Goal: Task Accomplishment & Management: Use online tool/utility

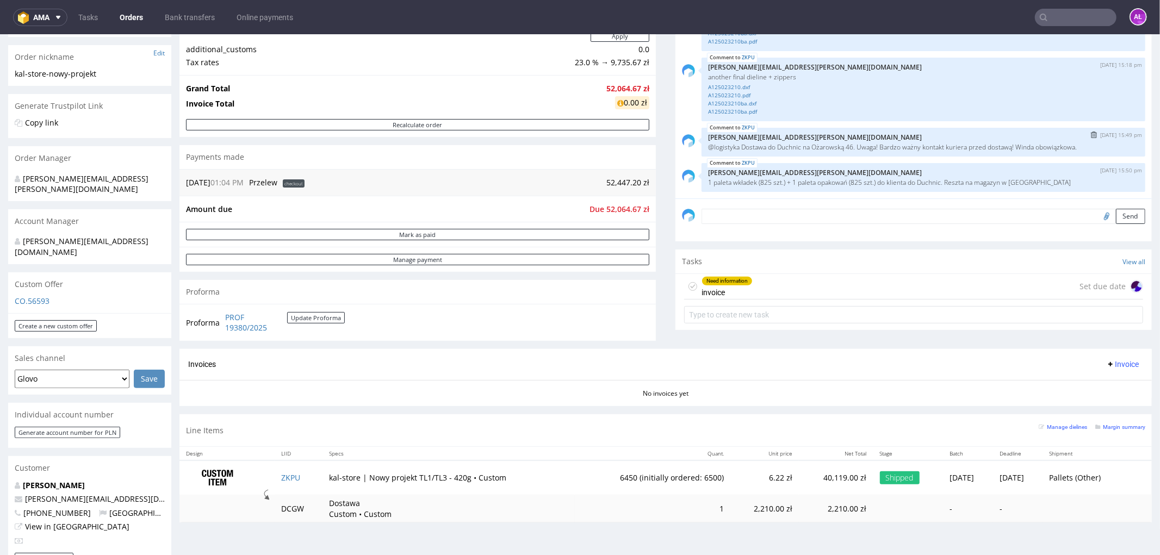
scroll to position [241, 0]
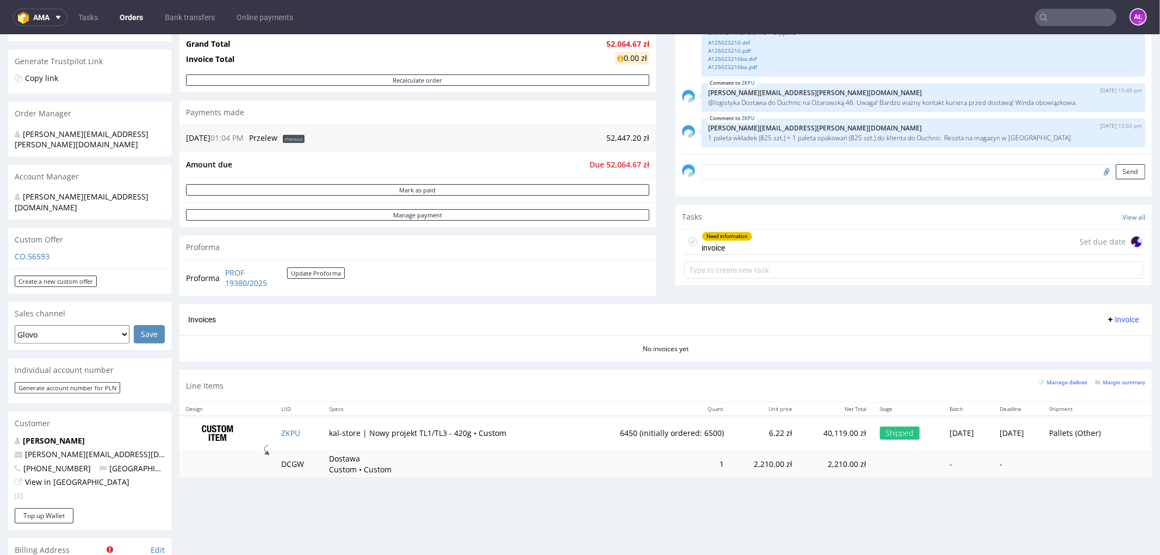
click at [747, 234] on div "Need information invoice Set due date" at bounding box center [913, 242] width 459 height 26
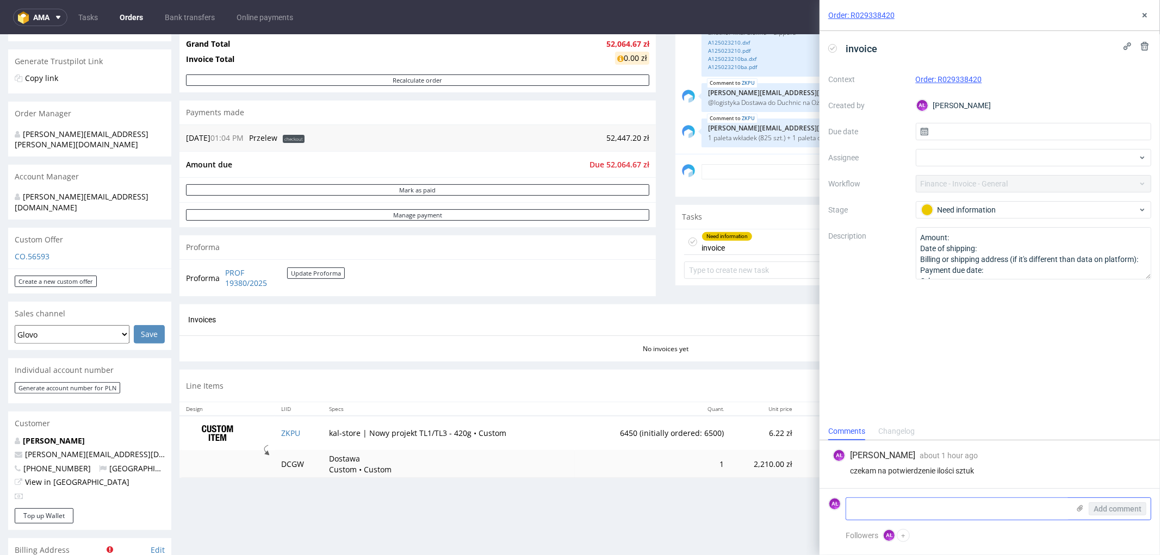
click at [969, 507] on textarea at bounding box center [957, 509] width 223 height 22
type textarea "825 sztuk wysłano do klienta 17.09 - potwierdzone z Klaudią W"
click at [1117, 507] on span "Add comment" at bounding box center [1118, 509] width 48 height 8
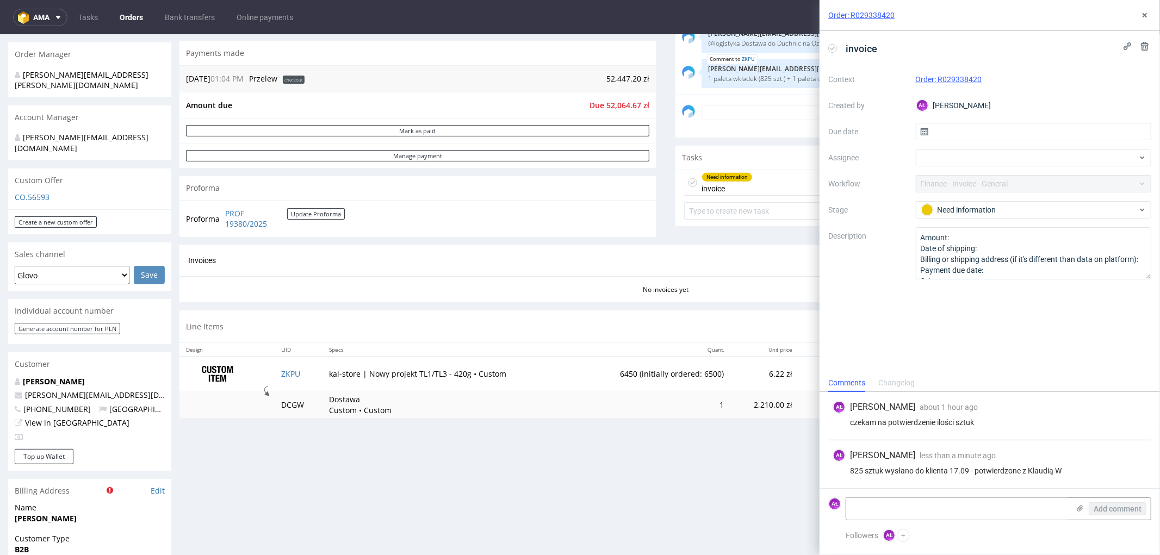
scroll to position [423, 0]
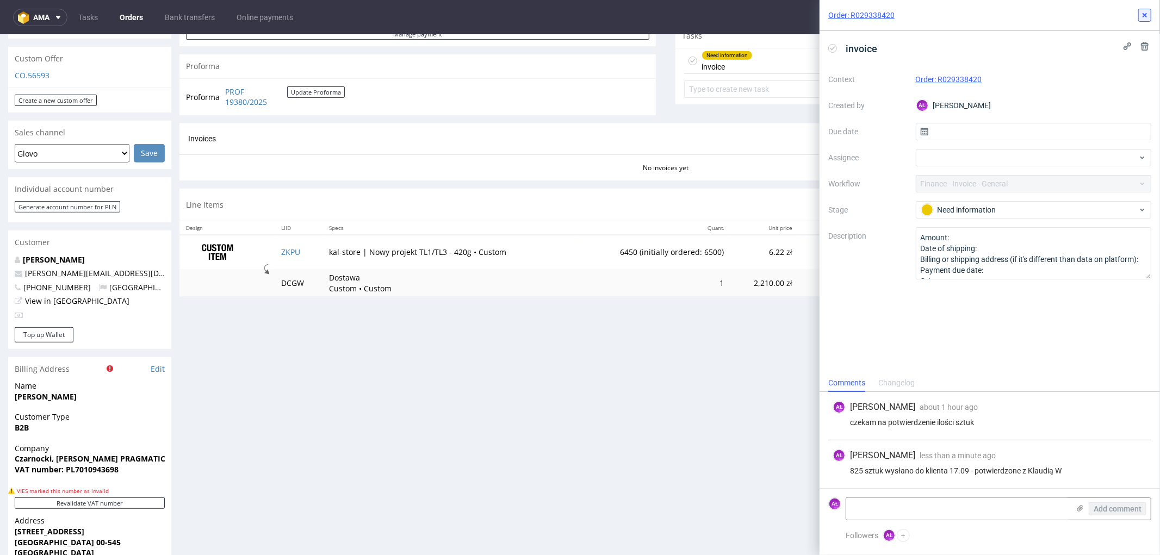
drag, startPoint x: 827, startPoint y: 75, endPoint x: 1125, endPoint y: 22, distance: 302.7
click at [1146, 9] on button at bounding box center [1144, 15] width 13 height 13
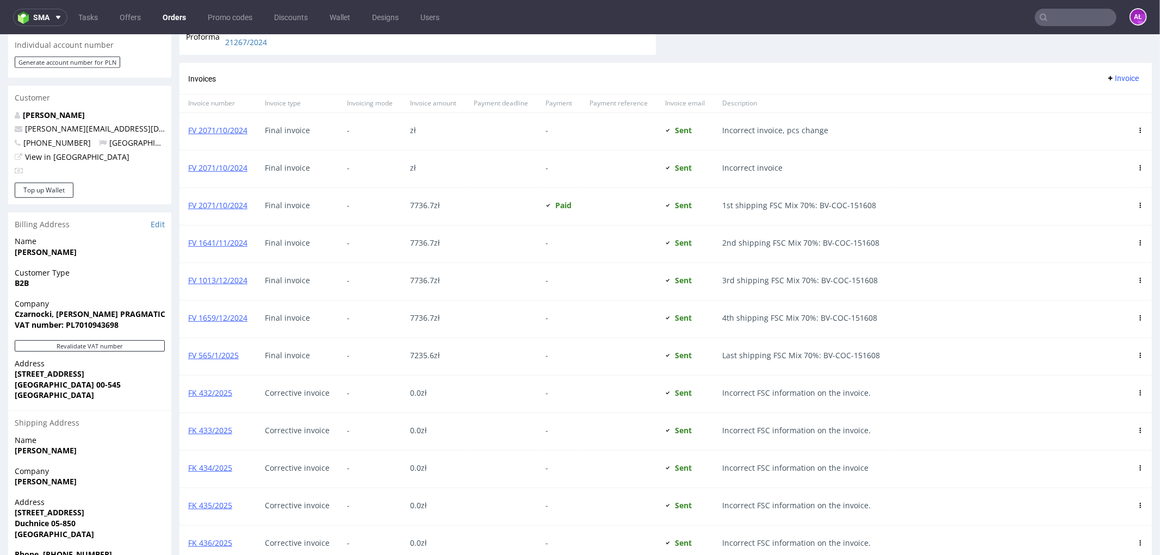
scroll to position [543, 0]
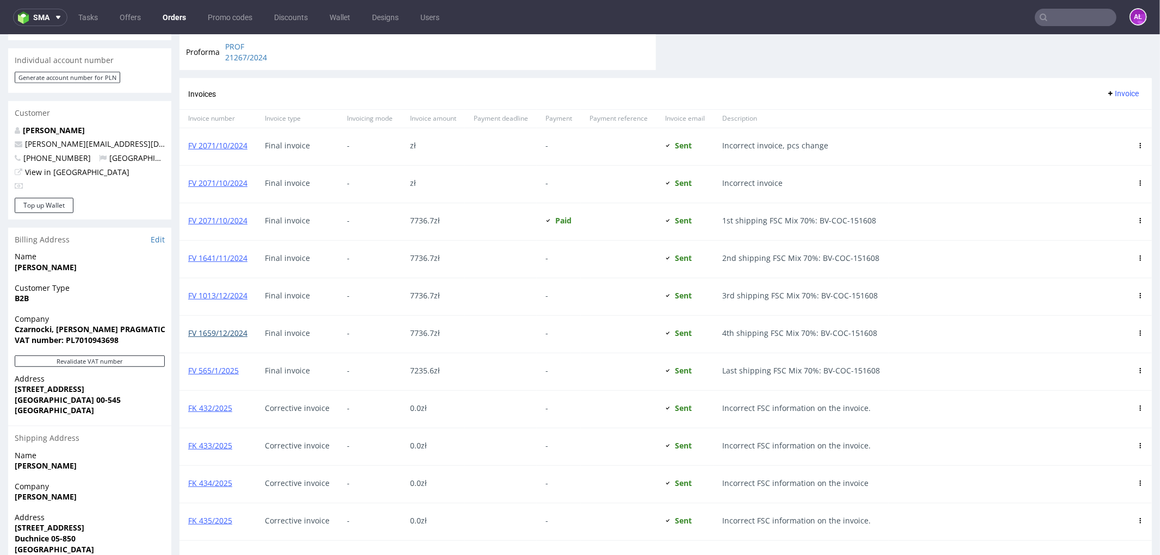
click at [237, 333] on link "FV 1659/12/2024" at bounding box center [217, 332] width 59 height 10
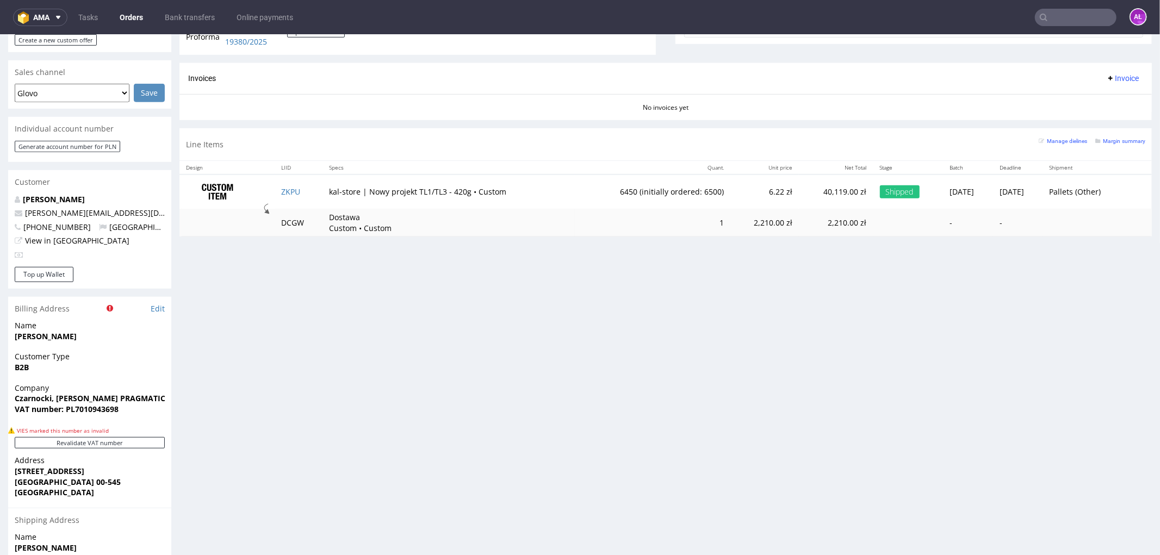
scroll to position [423, 0]
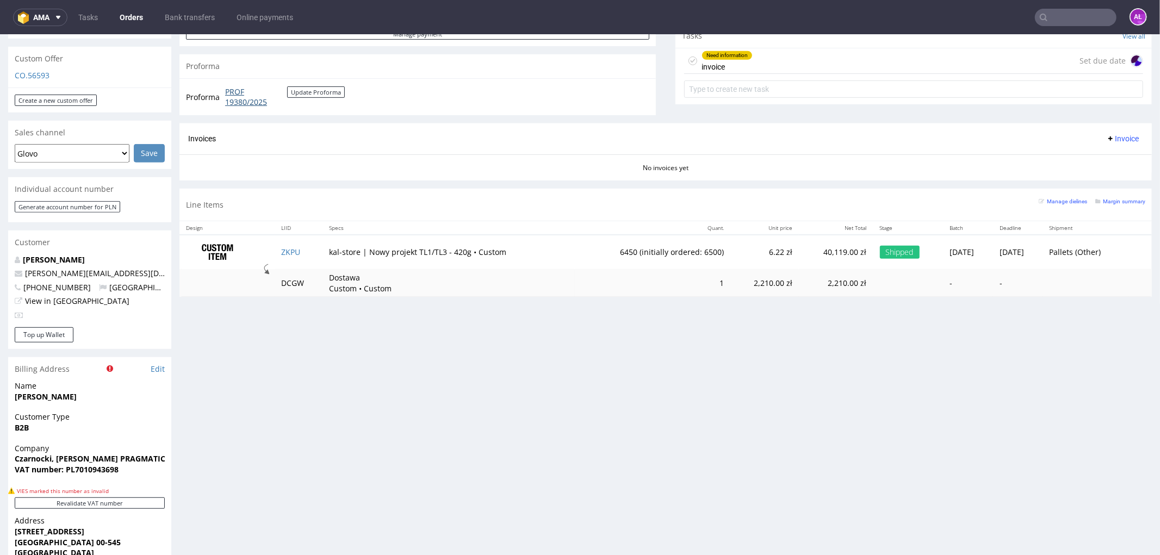
click at [249, 101] on link "PROF 19380/2025" at bounding box center [256, 96] width 62 height 21
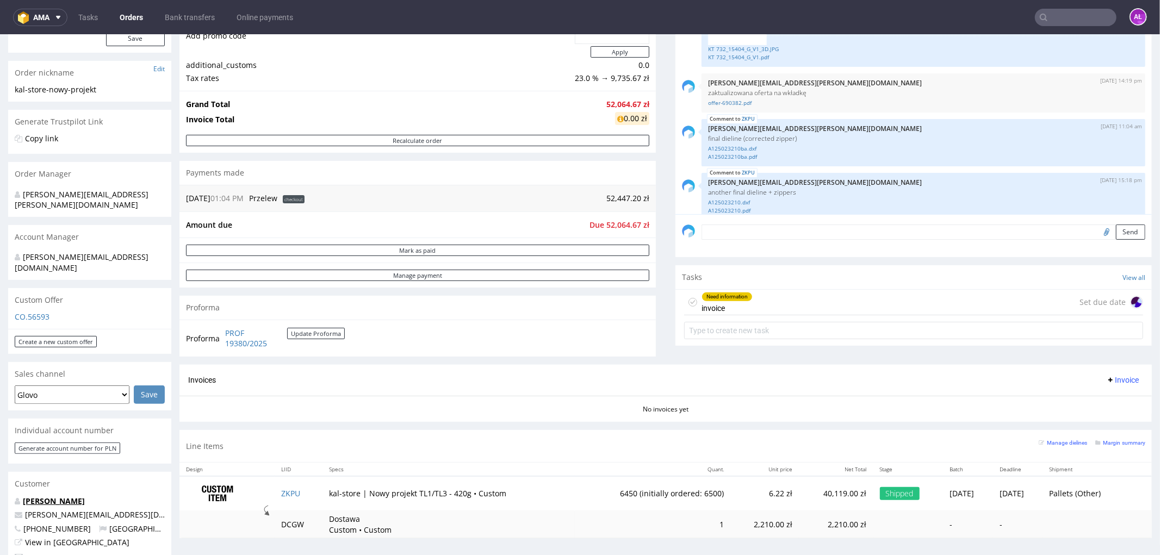
scroll to position [506, 0]
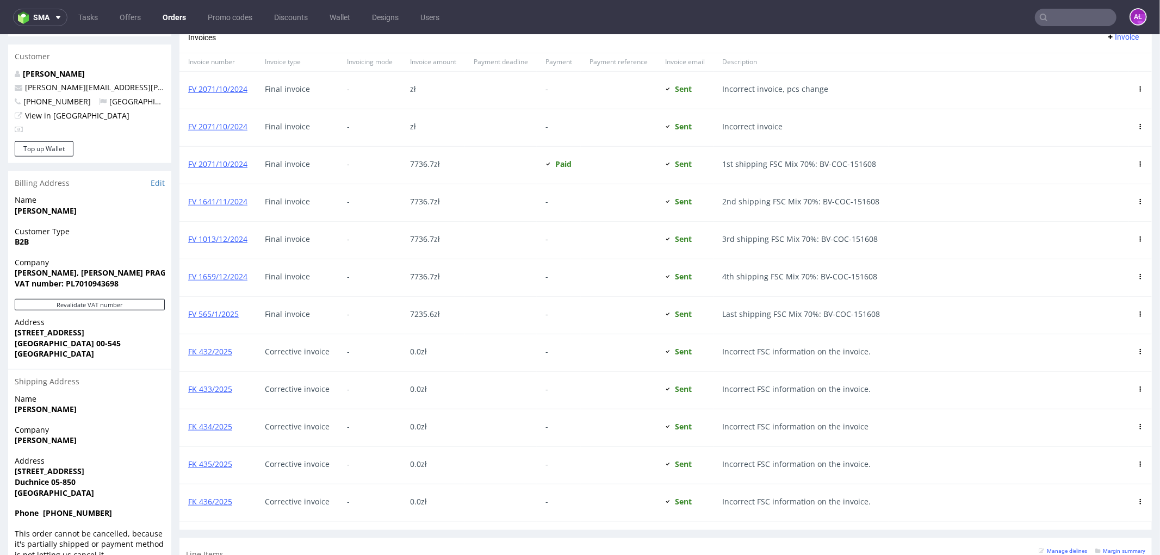
scroll to position [604, 0]
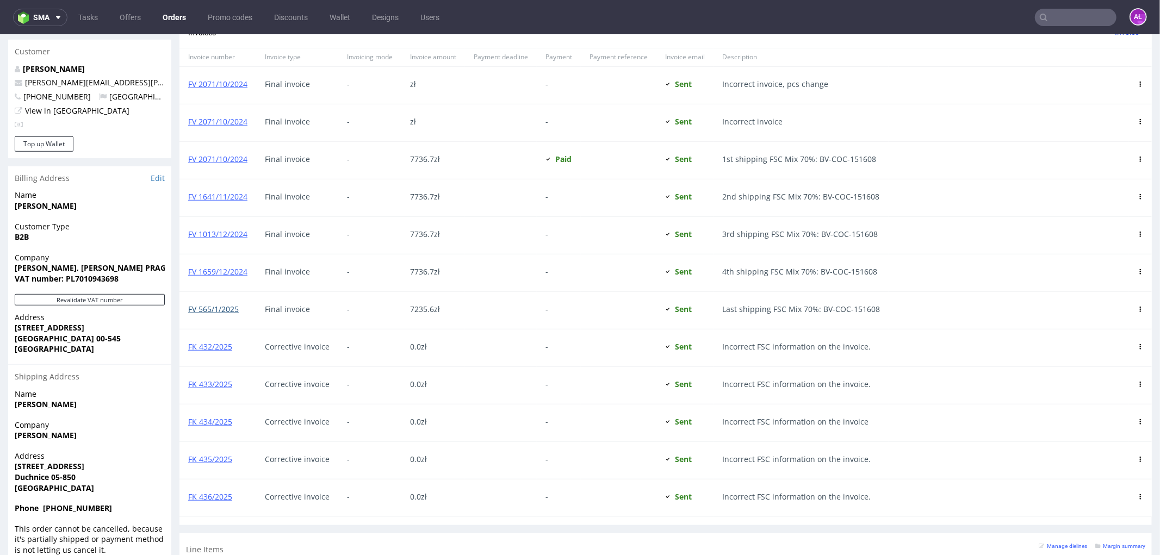
click at [233, 312] on link "FV 565/1/2025" at bounding box center [213, 308] width 51 height 10
click at [240, 270] on link "FV 1659/12/2024" at bounding box center [217, 271] width 59 height 10
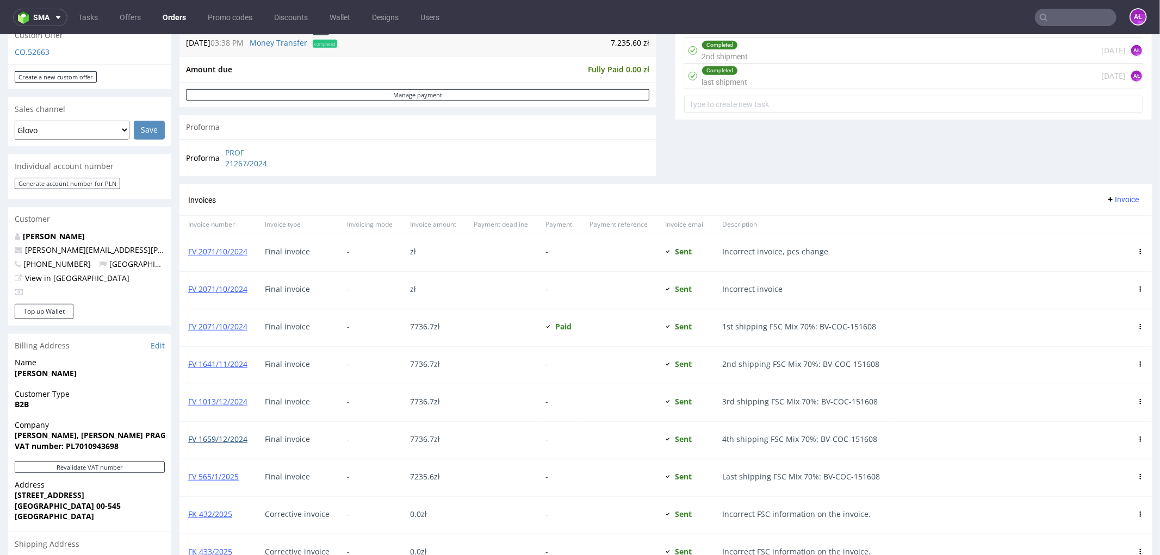
scroll to position [423, 0]
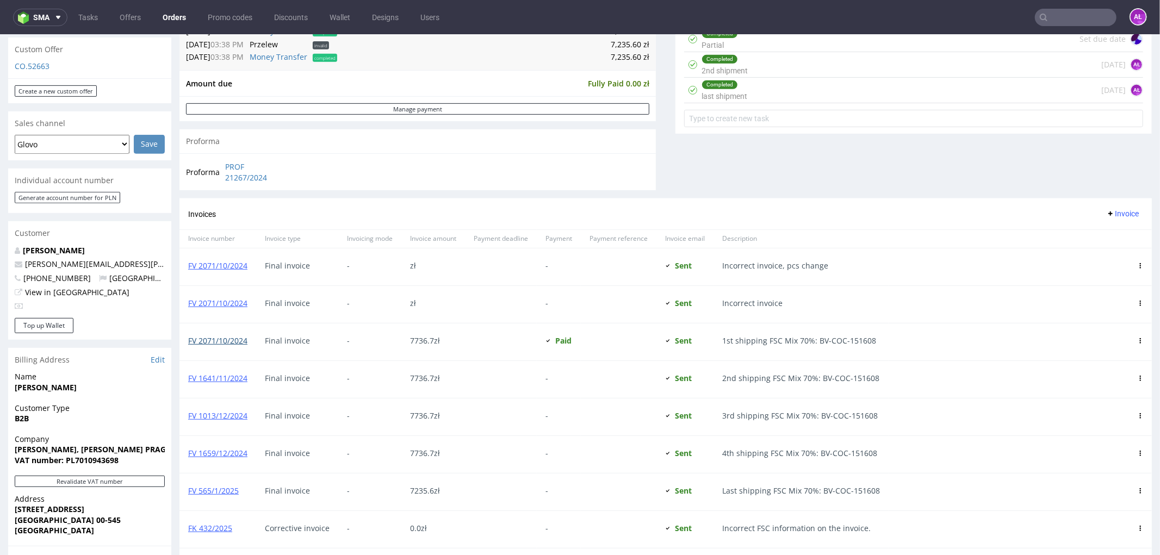
click at [235, 343] on link "FV 2071/10/2024" at bounding box center [217, 340] width 59 height 10
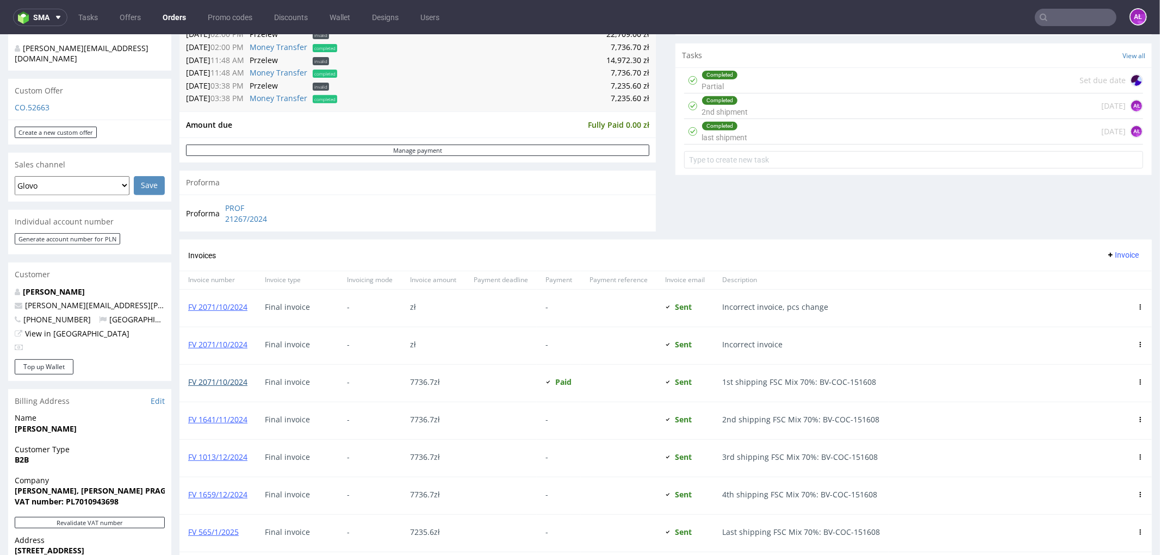
scroll to position [604, 0]
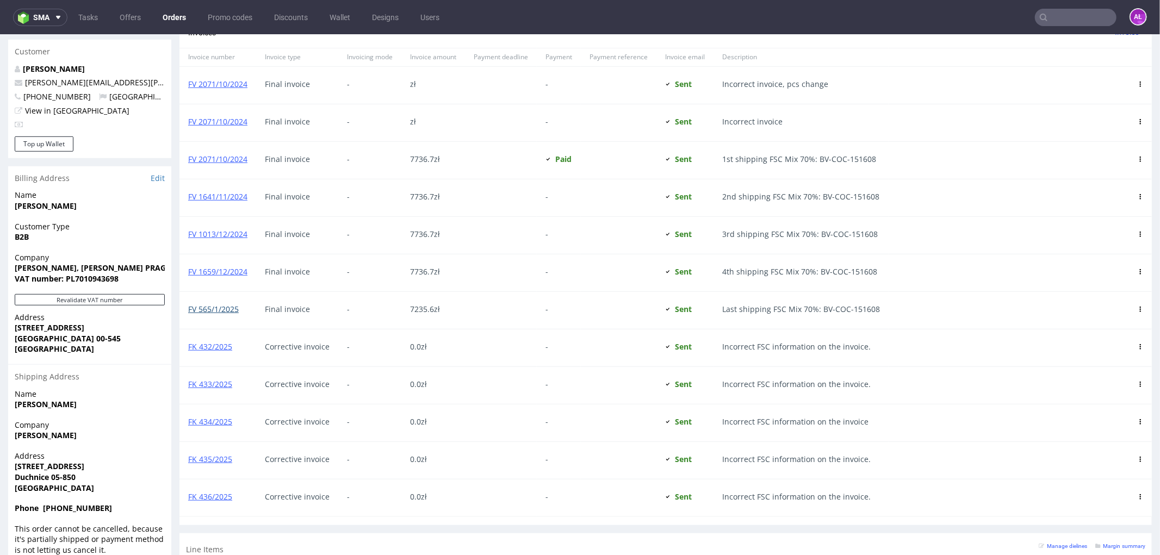
click at [233, 308] on link "FV 565/1/2025" at bounding box center [213, 308] width 51 height 10
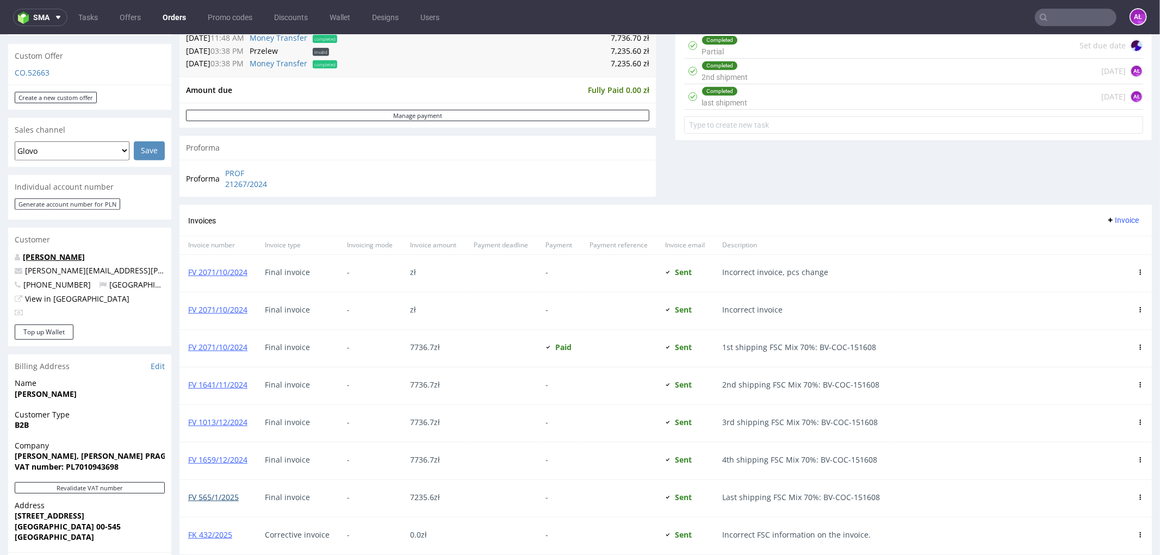
scroll to position [423, 0]
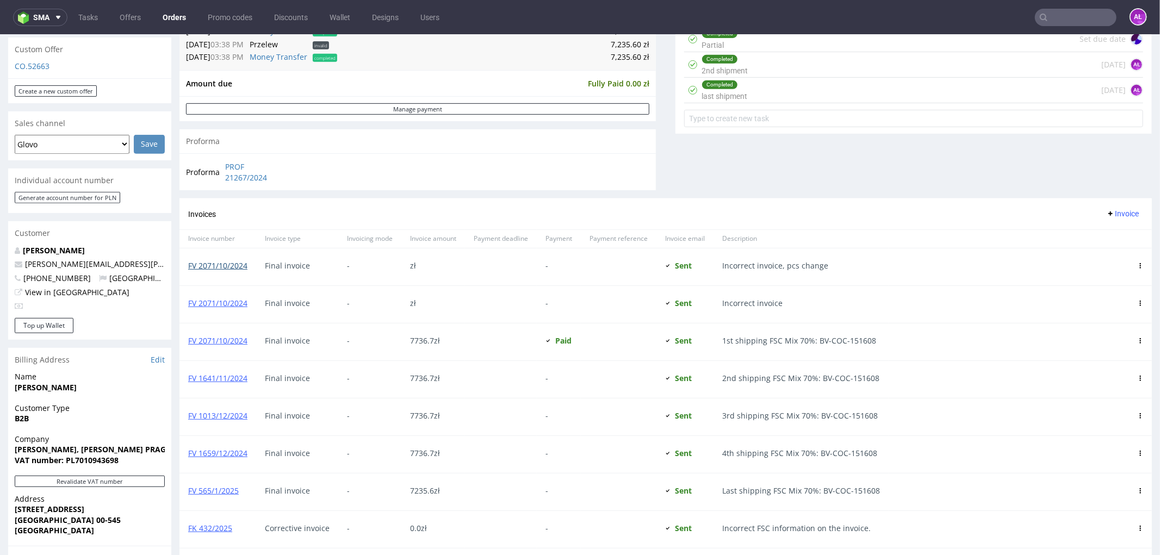
click at [230, 265] on link "FV 2071/10/2024" at bounding box center [217, 265] width 59 height 10
click at [226, 303] on link "FV 2071/10/2024" at bounding box center [217, 302] width 59 height 10
click at [237, 341] on link "FV 2071/10/2024" at bounding box center [217, 340] width 59 height 10
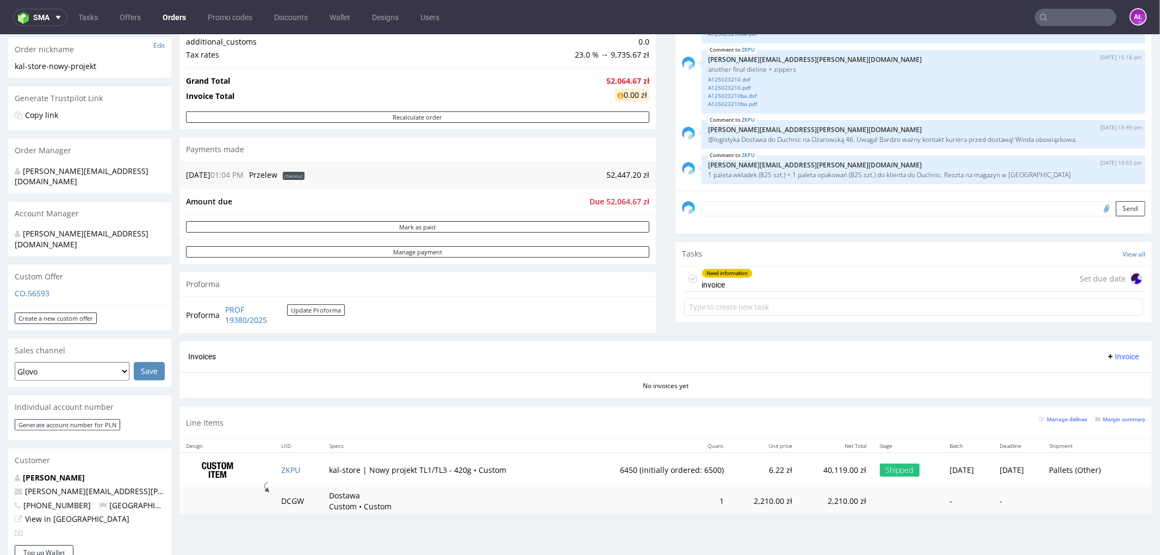
scroll to position [302, 0]
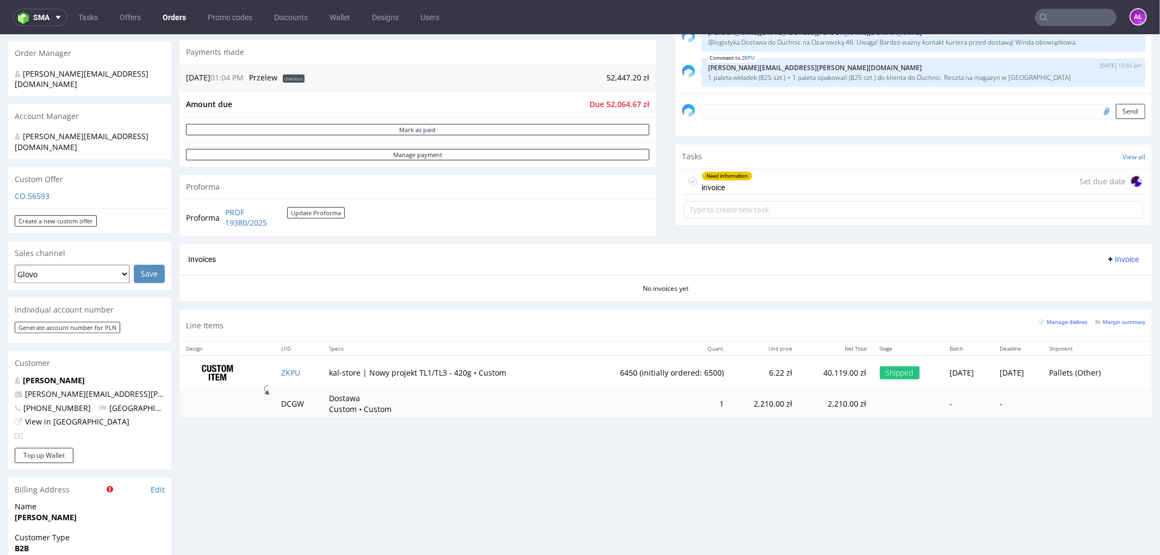
click at [746, 187] on div "Need information invoice Set due date" at bounding box center [913, 182] width 459 height 26
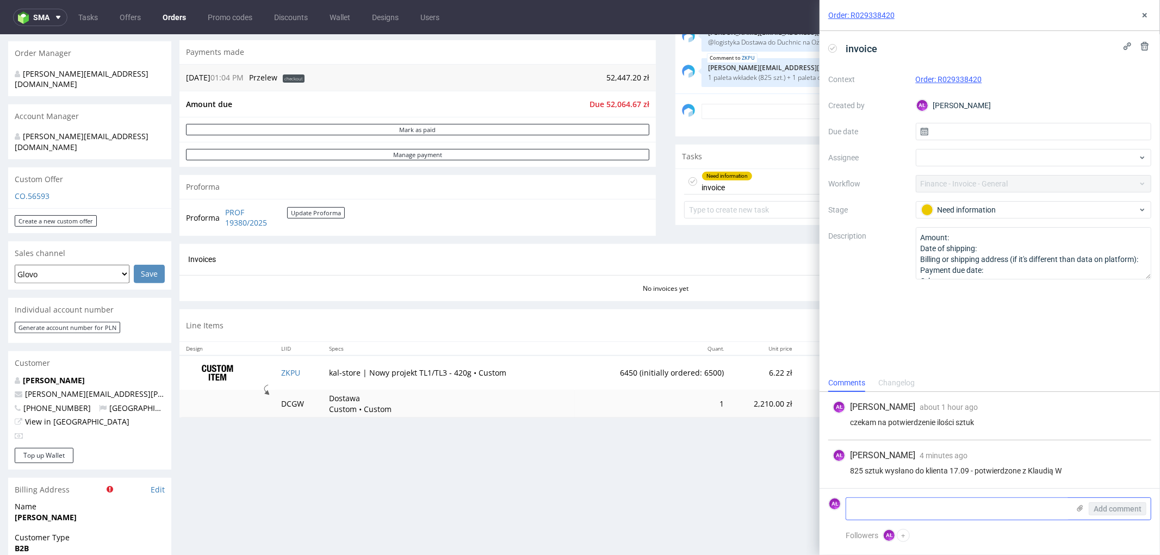
click at [934, 502] on textarea at bounding box center [957, 509] width 223 height 22
paste textarea "Pragmatic Studio [PERSON_NAME]"
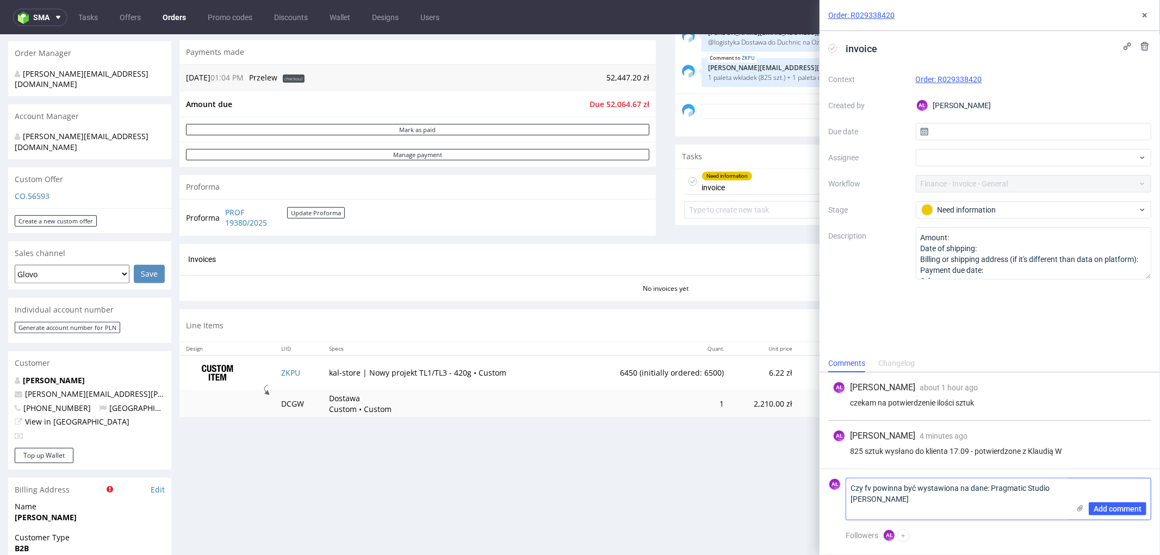
click at [933, 504] on textarea "Czy fv powinna być wystawiona na dane: Pragmatic Studio Stanisław Czarnocki" at bounding box center [957, 499] width 223 height 41
click at [1020, 499] on textarea "Czy fv powinna być wystawiona na dane: Pragmatic Studio Stanisław Czarnocki tak…" at bounding box center [957, 499] width 223 height 41
paste textarea "R193930826"
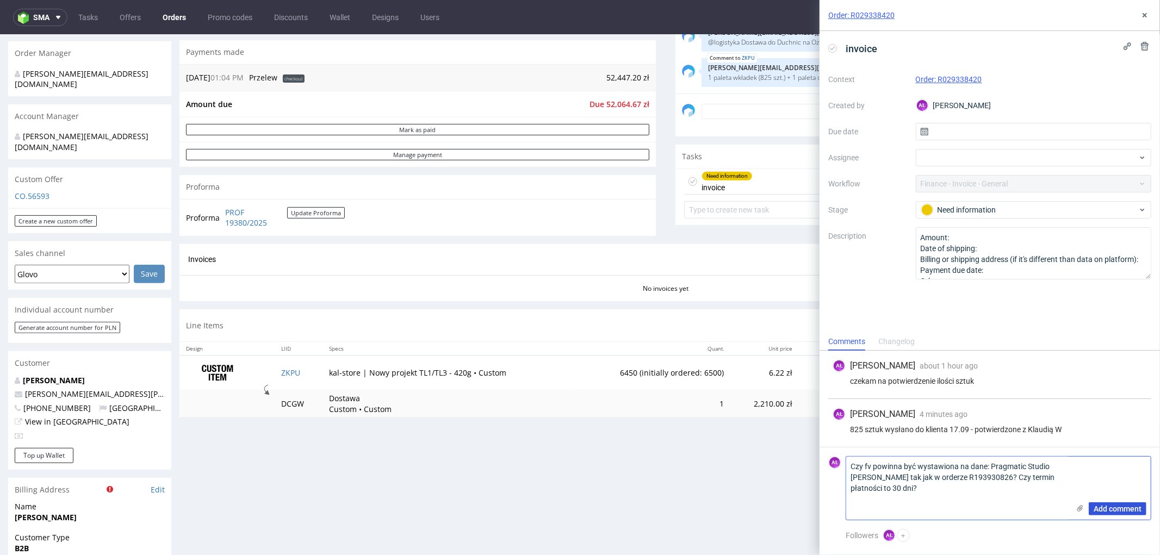
type textarea "Czy fv powinna być wystawiona na dane: Pragmatic Studio [PERSON_NAME] tak jak w…"
click at [1121, 507] on span "Add comment" at bounding box center [1118, 509] width 48 height 8
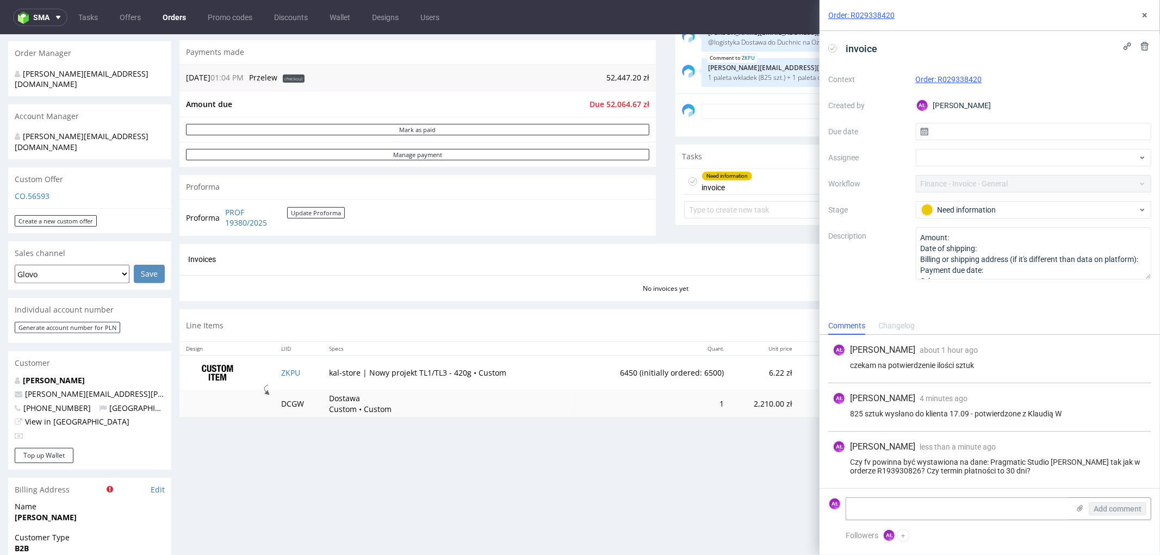
drag, startPoint x: 1029, startPoint y: 461, endPoint x: 850, endPoint y: 456, distance: 179.0
click at [850, 458] on div "Czy fv powinna być wystawiona na dane: Pragmatic Studio [PERSON_NAME] tak jak w…" at bounding box center [990, 466] width 314 height 17
copy div "Czy fv powinna być wystawiona na dane: Pragmatic Studio [PERSON_NAME] tak jak w…"
click at [1150, 14] on button at bounding box center [1144, 15] width 13 height 13
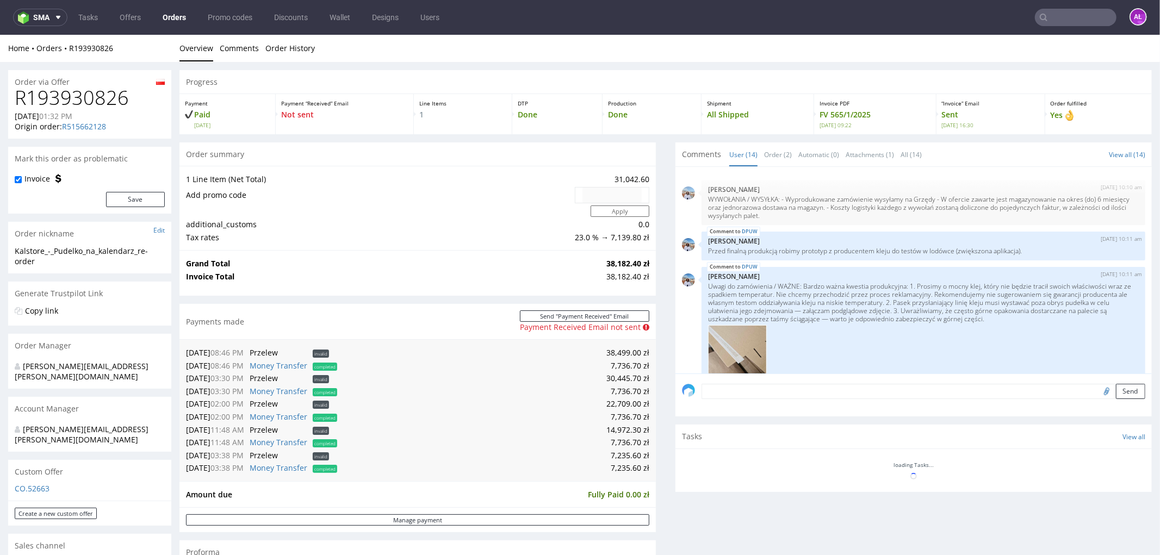
scroll to position [455, 0]
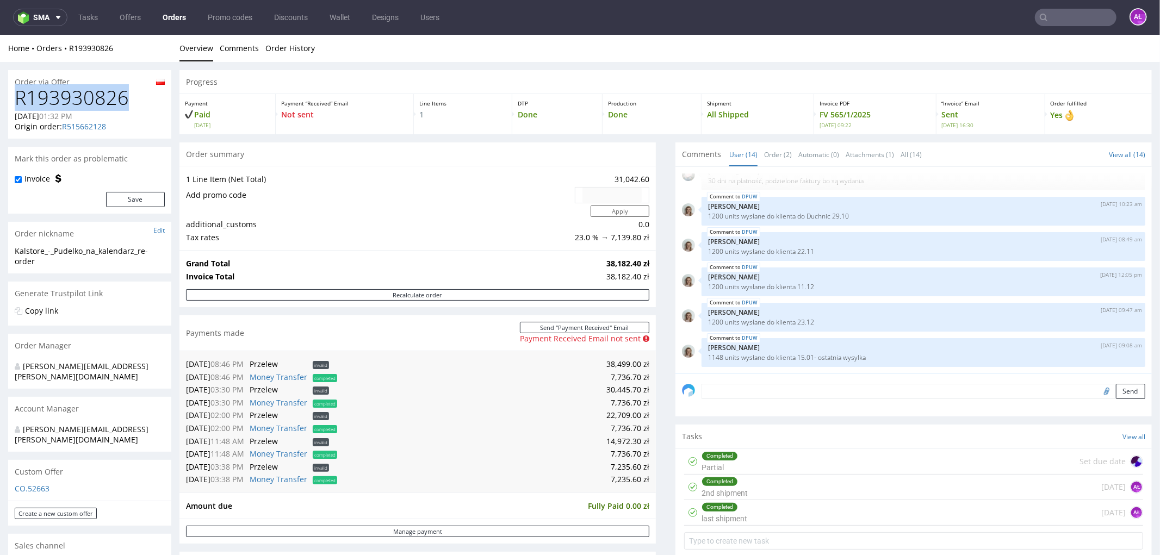
drag, startPoint x: 74, startPoint y: 99, endPoint x: 7, endPoint y: 99, distance: 67.4
copy h1 "R193930826"
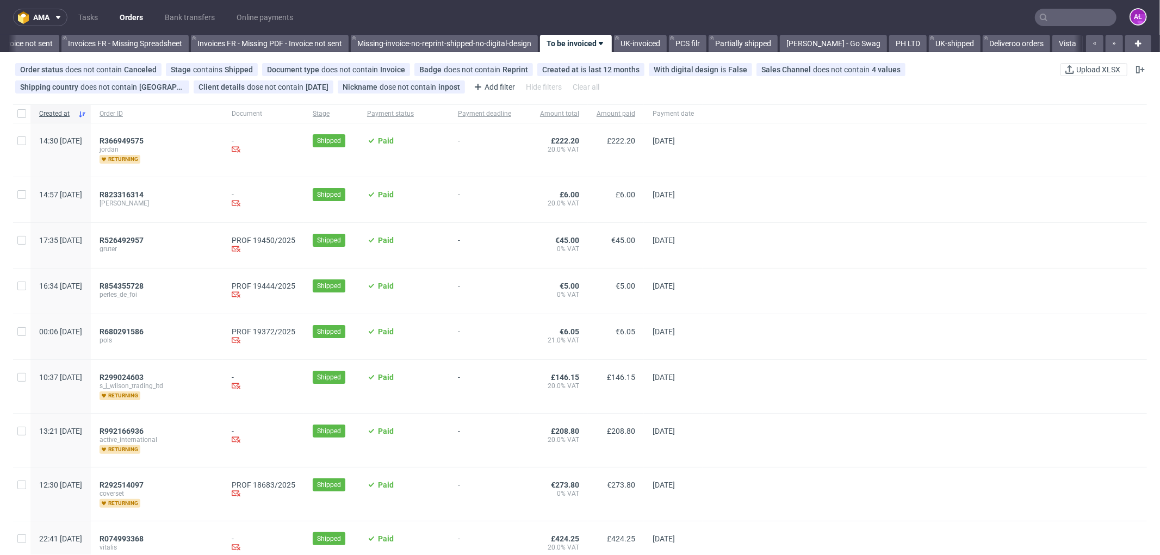
scroll to position [0, 1661]
click at [144, 285] on span "R854355728" at bounding box center [122, 286] width 44 height 9
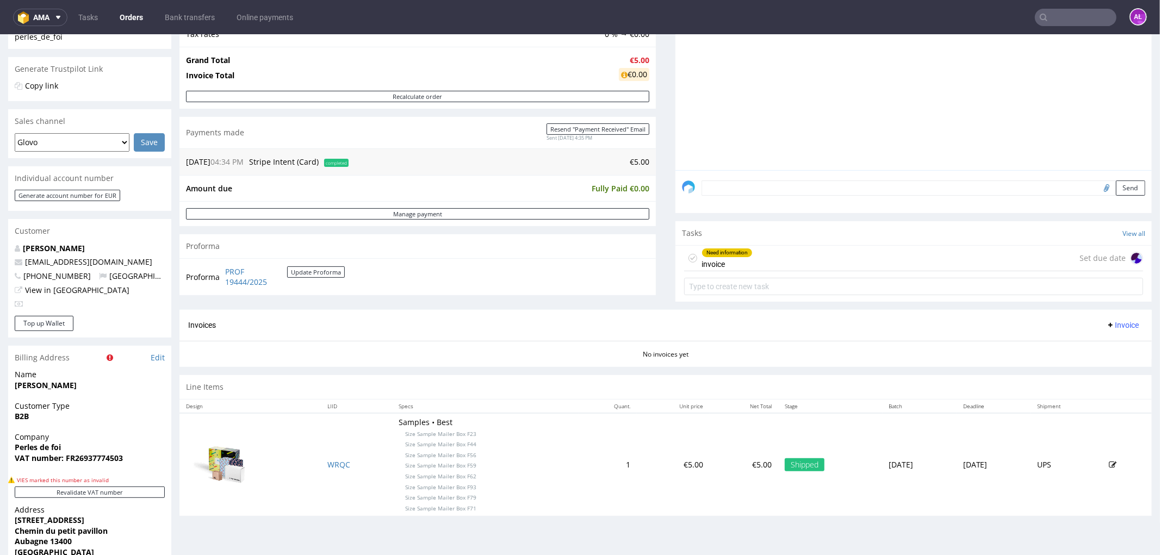
scroll to position [241, 0]
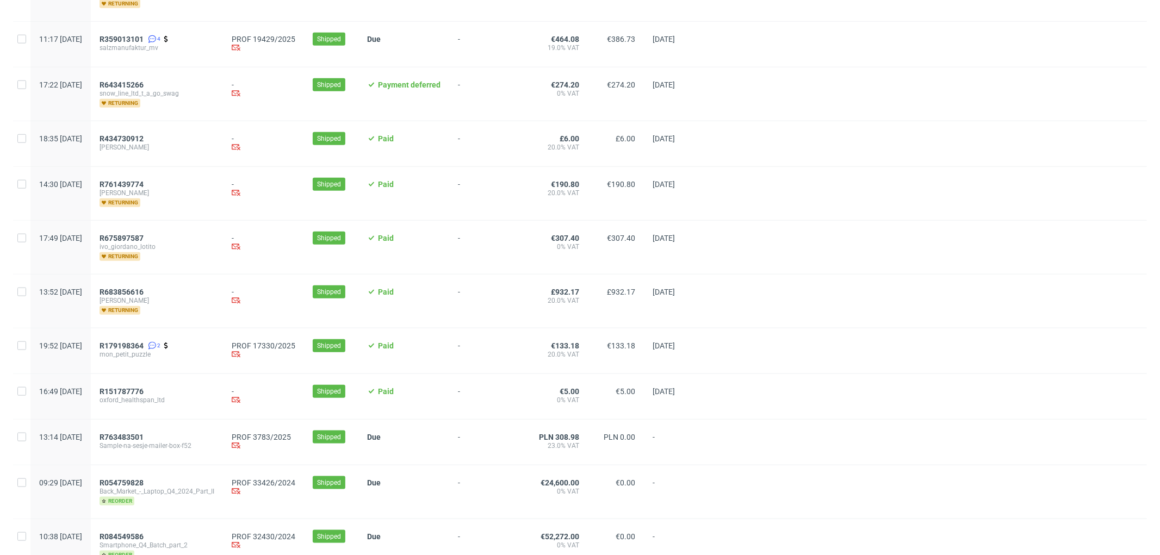
scroll to position [1004, 0]
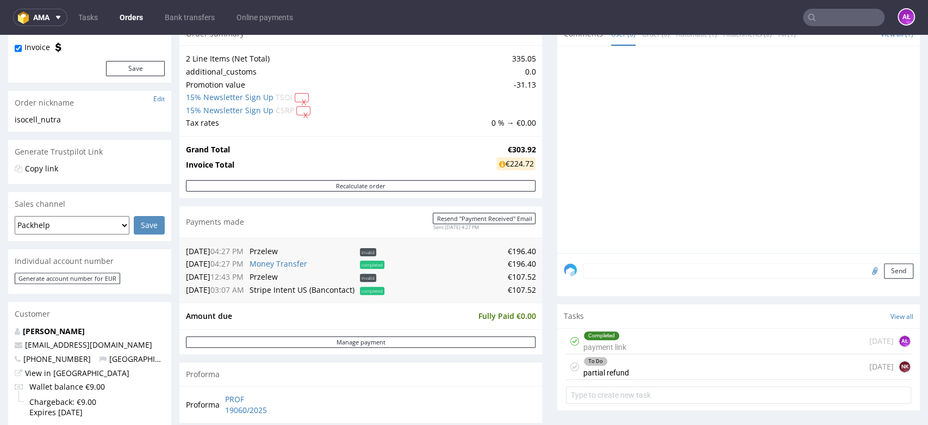
scroll to position [64, 0]
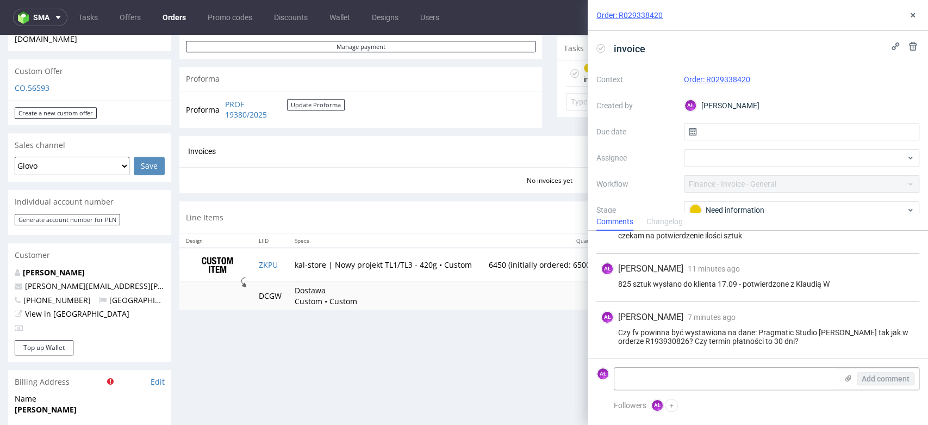
scroll to position [423, 0]
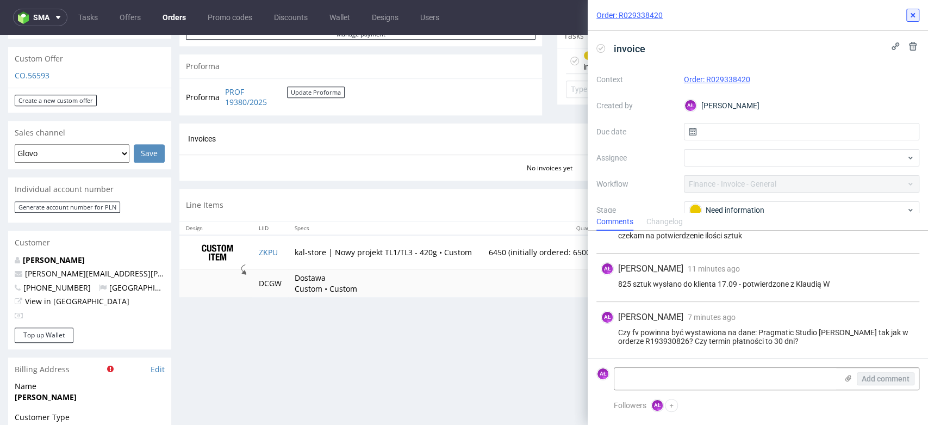
click at [912, 15] on use at bounding box center [913, 15] width 4 height 4
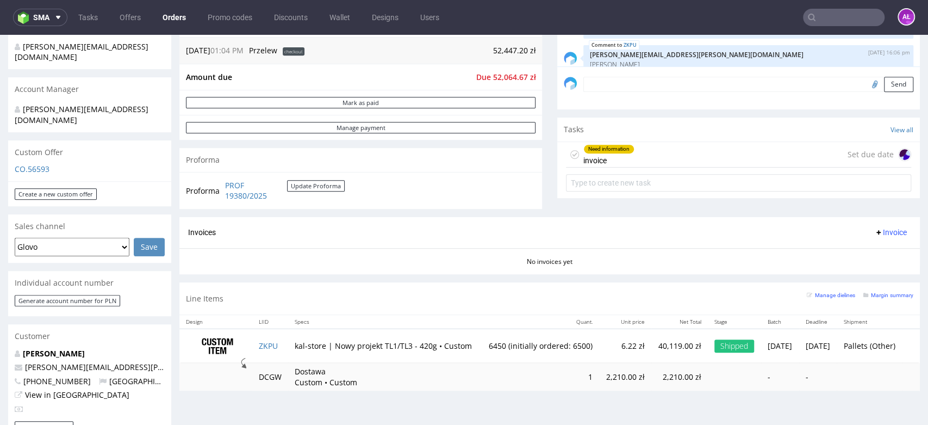
scroll to position [323, 0]
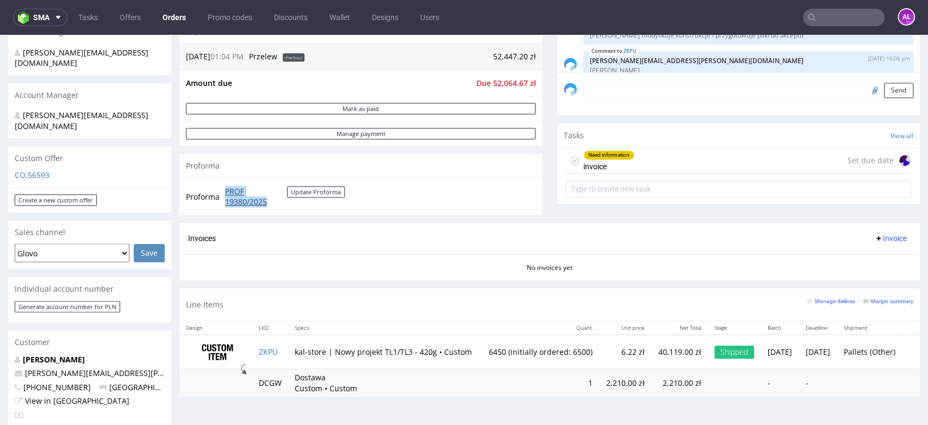
drag, startPoint x: 221, startPoint y: 187, endPoint x: 273, endPoint y: 201, distance: 53.6
click at [273, 201] on tr "Proforma PROF 19380/2025 Update Proforma" at bounding box center [266, 196] width 160 height 23
click at [661, 158] on div "Need information invoice Set due date" at bounding box center [738, 161] width 345 height 26
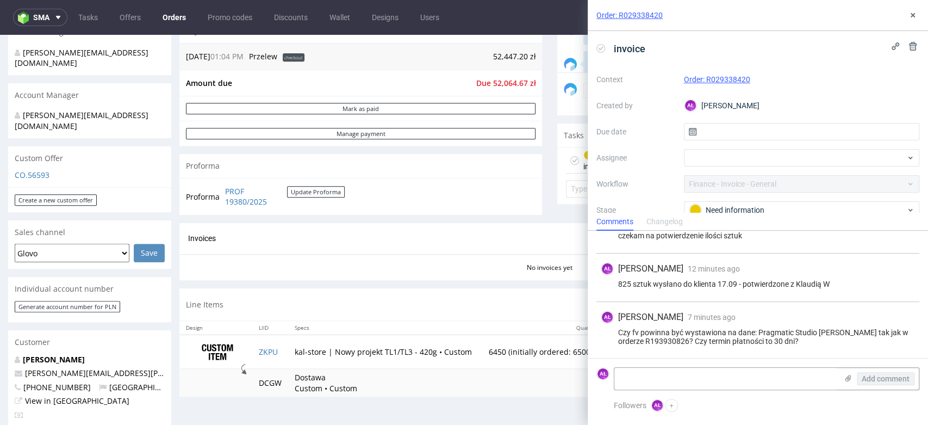
scroll to position [34, 0]
drag, startPoint x: 760, startPoint y: 323, endPoint x: 887, endPoint y: 327, distance: 127.3
click at [887, 328] on div "Czy fv powinna być wystawiona na dane: Pragmatic Studio [PERSON_NAME] tak jak w…" at bounding box center [758, 336] width 314 height 17
copy div "Pragmatic Studio [PERSON_NAME]"
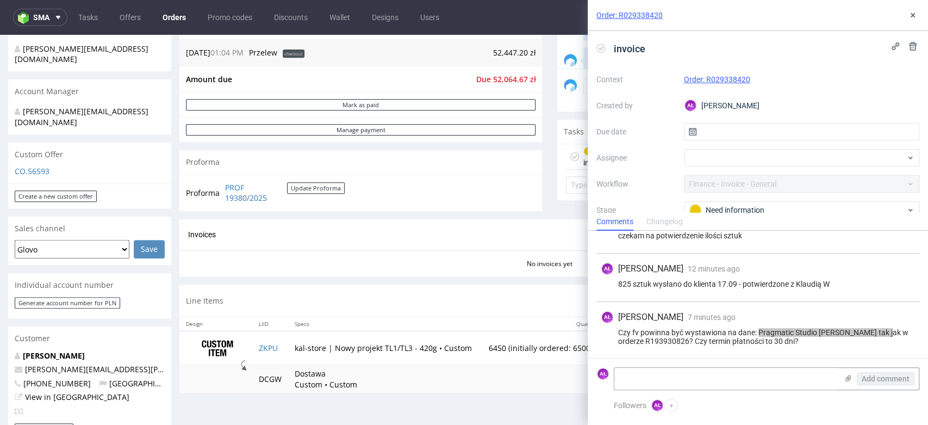
scroll to position [505, 0]
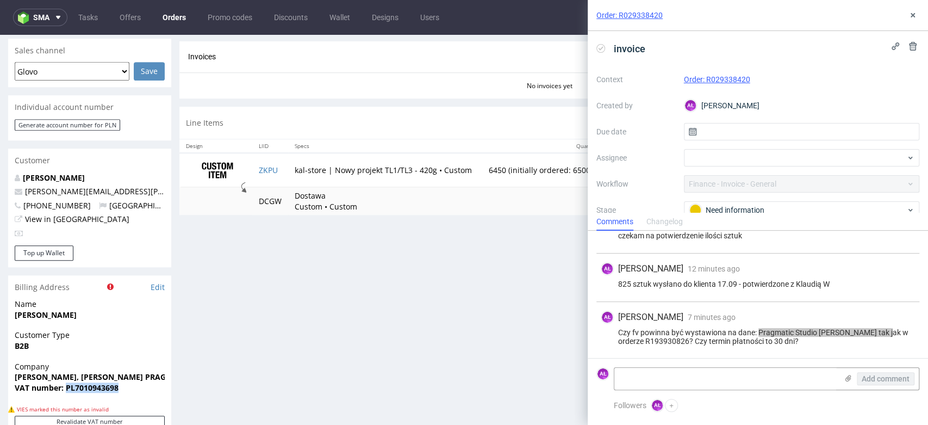
drag, startPoint x: 128, startPoint y: 373, endPoint x: 65, endPoint y: 369, distance: 62.7
click at [65, 369] on div "Company [PERSON_NAME], [PERSON_NAME] PRAGMATIC STUDIO spółka jawna VAT number: …" at bounding box center [89, 382] width 163 height 42
copy strong "PL7010943698"
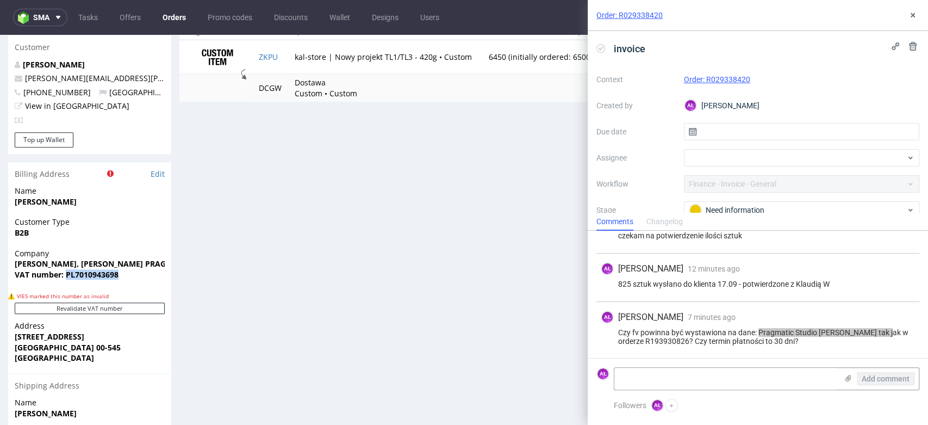
scroll to position [625, 0]
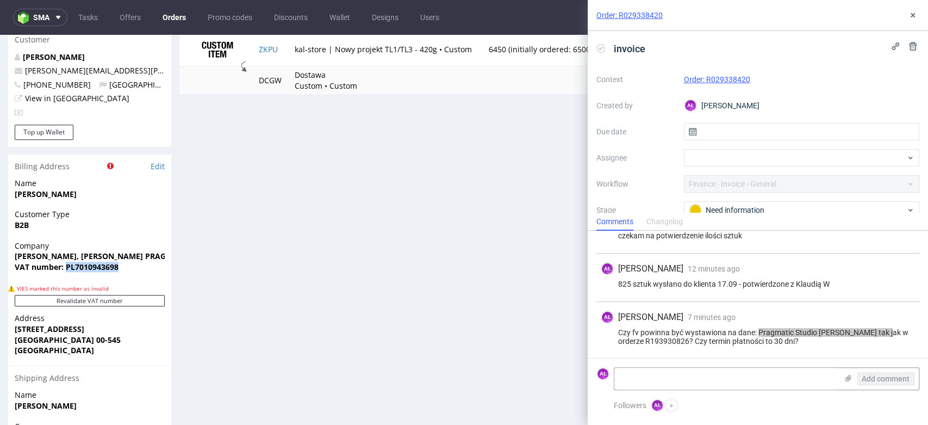
copy strong "PL7010943698"
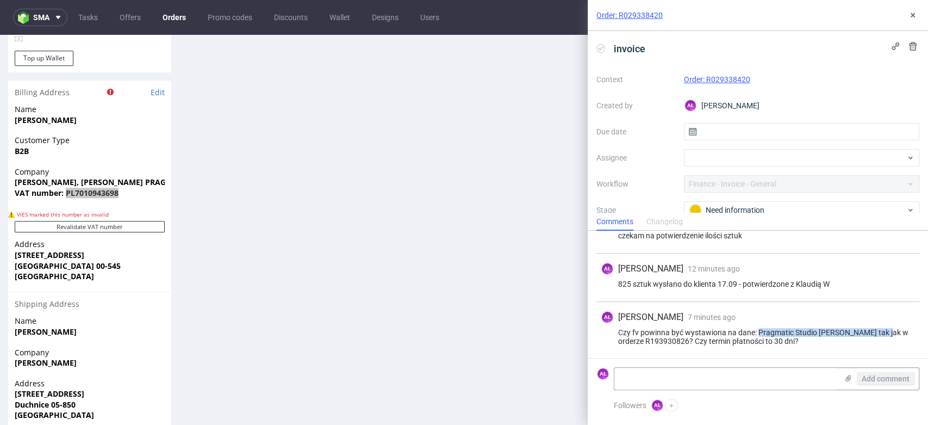
scroll to position [746, 0]
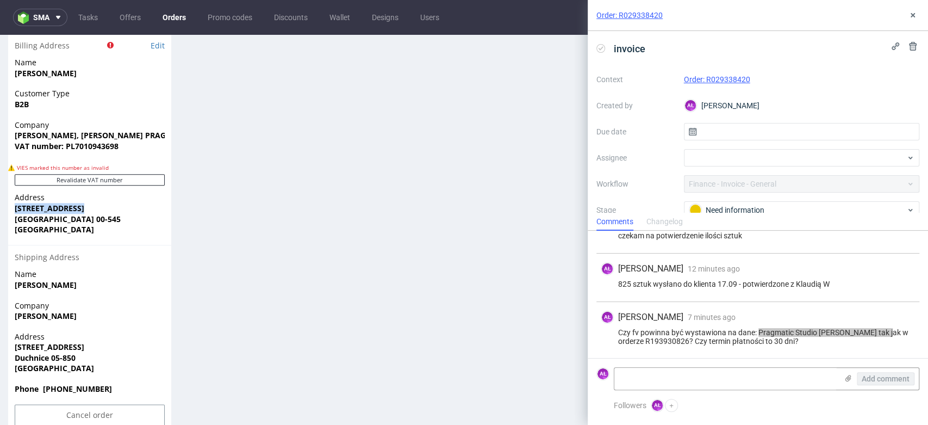
drag, startPoint x: 14, startPoint y: 189, endPoint x: 92, endPoint y: 188, distance: 78.9
click at [92, 192] on div "Address [STREET_ADDRESS]" at bounding box center [89, 218] width 163 height 52
copy strong "[STREET_ADDRESS]"
drag, startPoint x: 21, startPoint y: 199, endPoint x: 86, endPoint y: 190, distance: 66.3
click at [86, 192] on p "Address [STREET_ADDRESS]" at bounding box center [90, 213] width 150 height 42
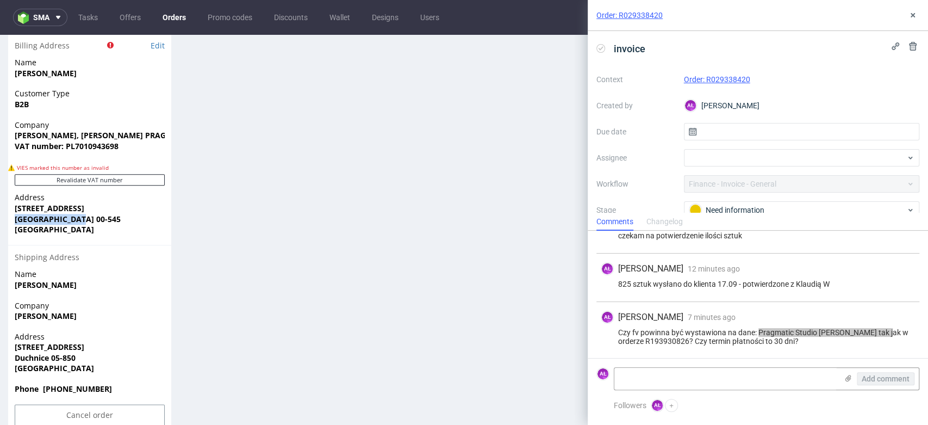
drag, startPoint x: 87, startPoint y: 200, endPoint x: 15, endPoint y: 196, distance: 71.9
click at [15, 214] on span "[GEOGRAPHIC_DATA] 00-545" at bounding box center [90, 219] width 150 height 11
copy strong "[GEOGRAPHIC_DATA] 00-545"
click at [60, 214] on strong "[GEOGRAPHIC_DATA] 00-545" at bounding box center [68, 219] width 106 height 10
drag, startPoint x: 57, startPoint y: 196, endPoint x: 83, endPoint y: 197, distance: 26.7
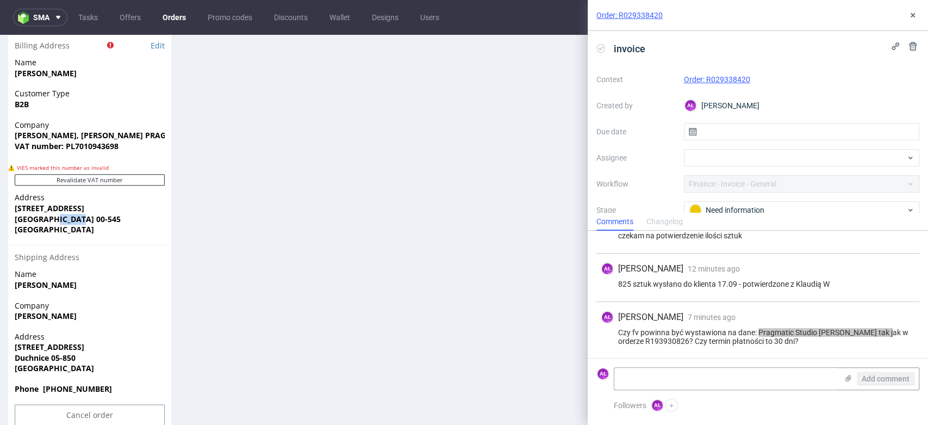
click at [83, 214] on span "[GEOGRAPHIC_DATA] 00-545" at bounding box center [90, 219] width 150 height 11
copy strong "00-545"
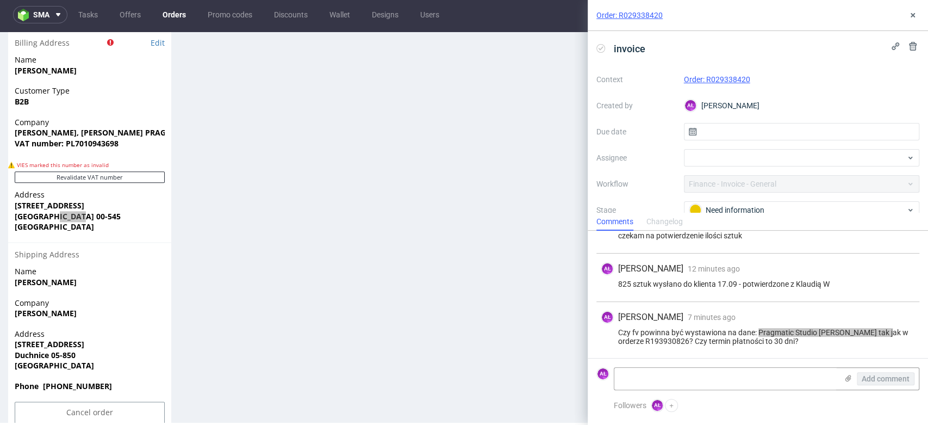
scroll to position [0, 0]
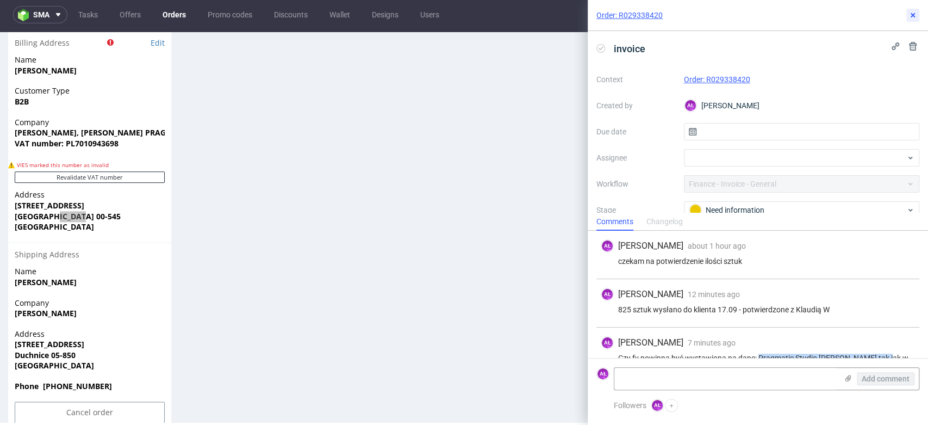
drag, startPoint x: 917, startPoint y: 15, endPoint x: 911, endPoint y: 21, distance: 9.2
click at [917, 15] on button at bounding box center [913, 15] width 13 height 13
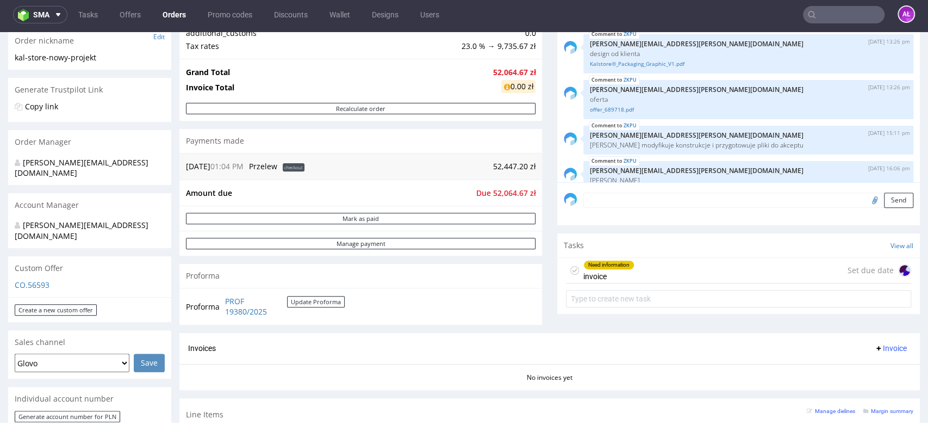
scroll to position [202, 0]
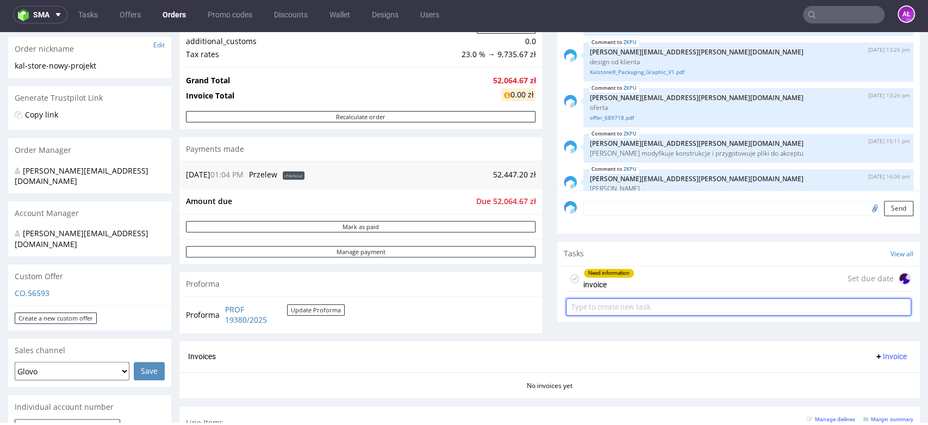
click at [652, 300] on input "text" at bounding box center [738, 306] width 345 height 17
type input "invoice"
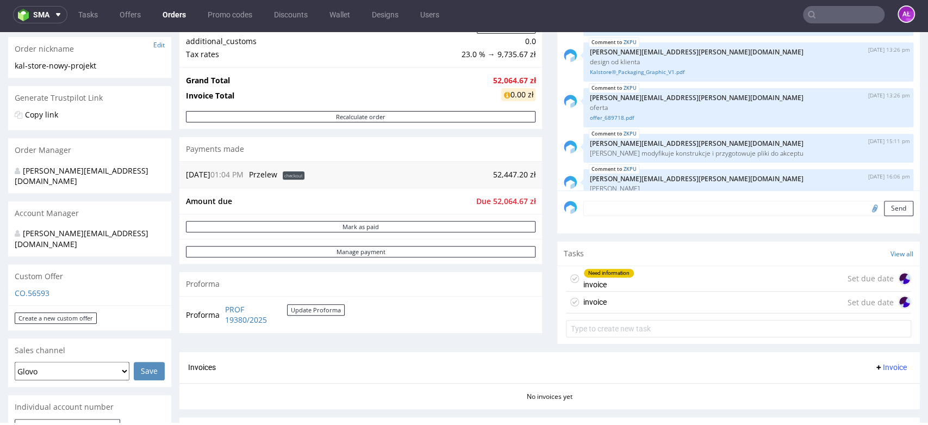
click at [670, 277] on div "Need information invoice Set due date" at bounding box center [738, 279] width 345 height 26
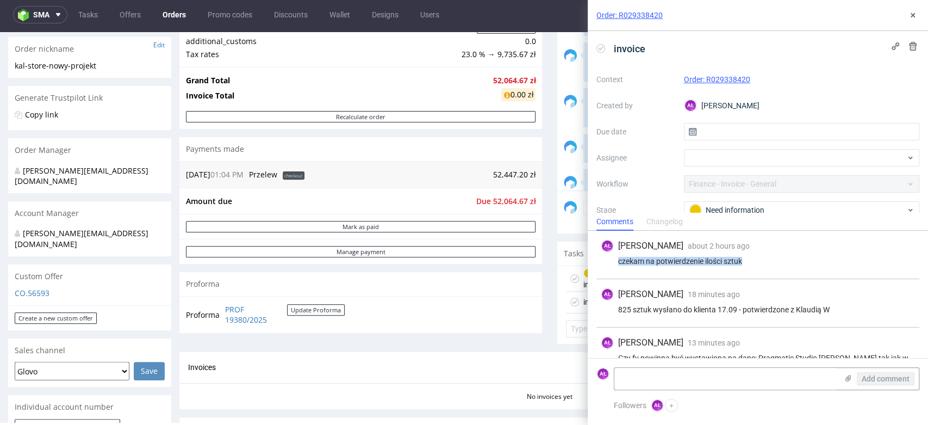
drag, startPoint x: 613, startPoint y: 263, endPoint x: 752, endPoint y: 265, distance: 138.7
click at [752, 265] on div "AŁ [PERSON_NAME] about 2 hours ago [DATE] 14:18 czekam na potwierdzenie ilości …" at bounding box center [758, 255] width 323 height 48
copy div "czekam na potwierdzenie ilości sztuk"
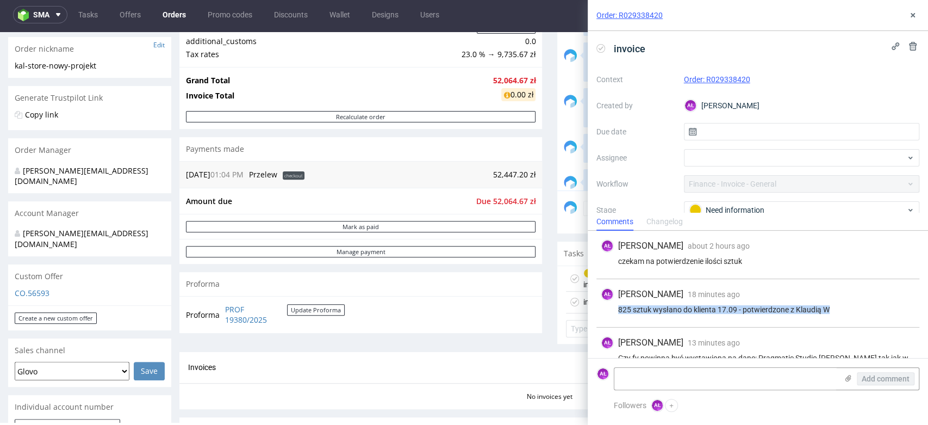
drag, startPoint x: 821, startPoint y: 311, endPoint x: 785, endPoint y: 204, distance: 112.1
click at [618, 308] on div "825 sztuk wysłano do klienta 17.09 - potwierdzone z Klaudią W" at bounding box center [758, 309] width 314 height 9
copy div "825 sztuk wysłano do klienta 17.09 - potwierdzone z Klaudią W"
click at [913, 13] on icon at bounding box center [913, 15] width 9 height 9
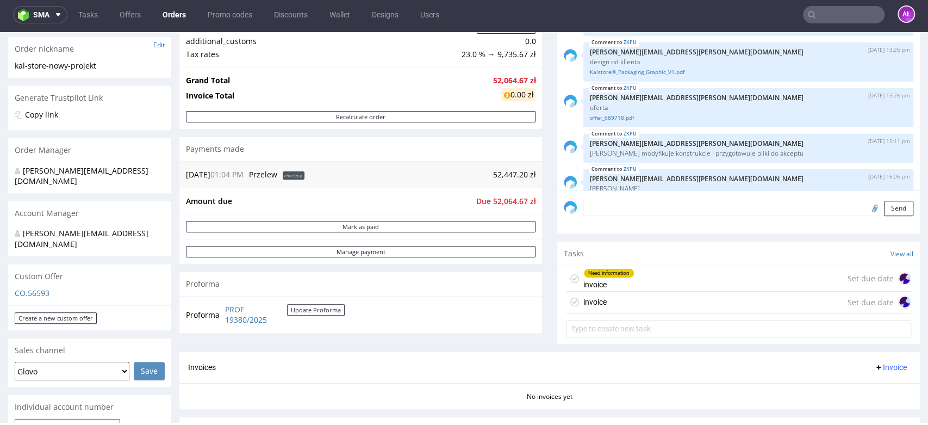
click at [656, 305] on div "invoice Set due date" at bounding box center [738, 303] width 345 height 22
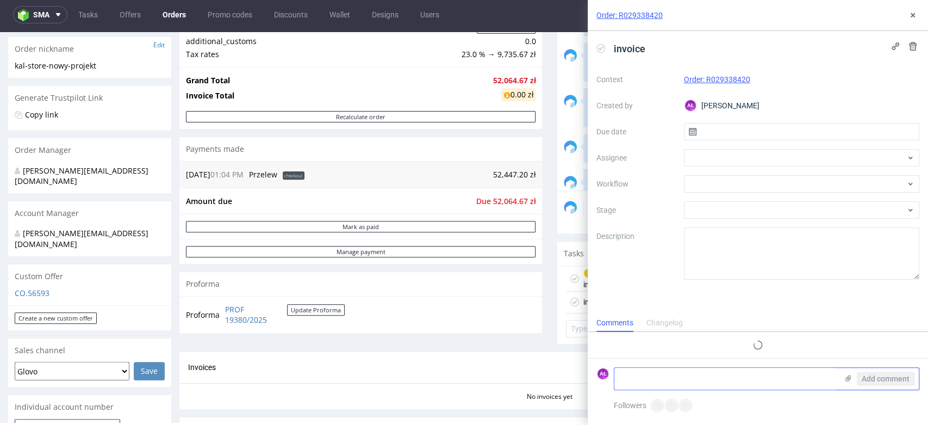
scroll to position [9, 0]
click at [717, 379] on textarea at bounding box center [726, 379] width 223 height 22
paste textarea "825 sztuk wysłano do klienta 17.09 - potwierdzone z Klaudią W"
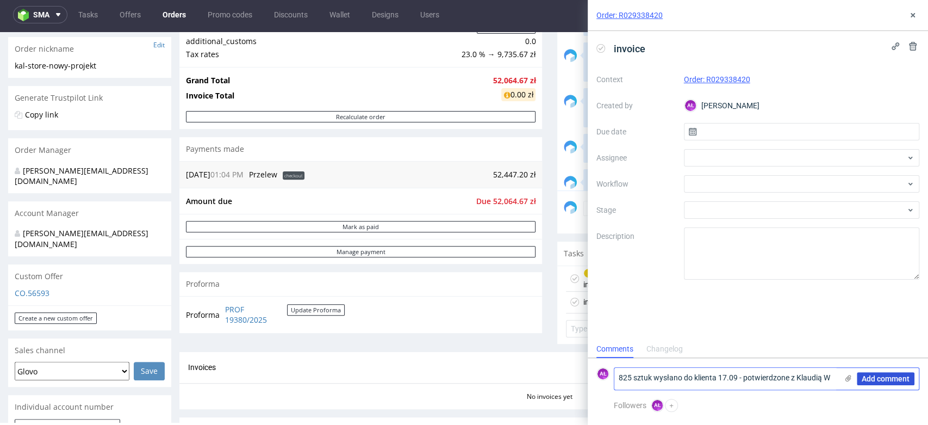
type textarea "825 sztuk wysłano do klienta 17.09 - potwierdzone z Klaudią W"
click at [872, 377] on span "Add comment" at bounding box center [886, 379] width 48 height 8
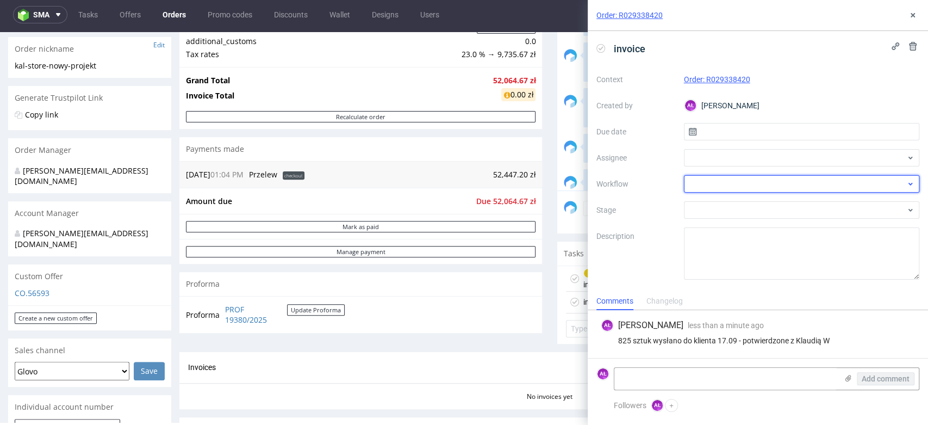
click at [761, 182] on div at bounding box center [802, 183] width 236 height 17
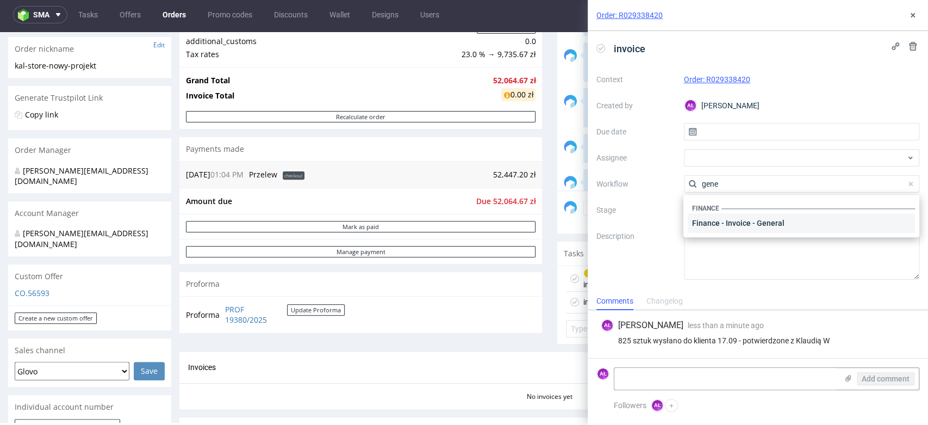
type input "gene"
click at [791, 220] on div "Finance - Invoice - General" at bounding box center [801, 223] width 227 height 20
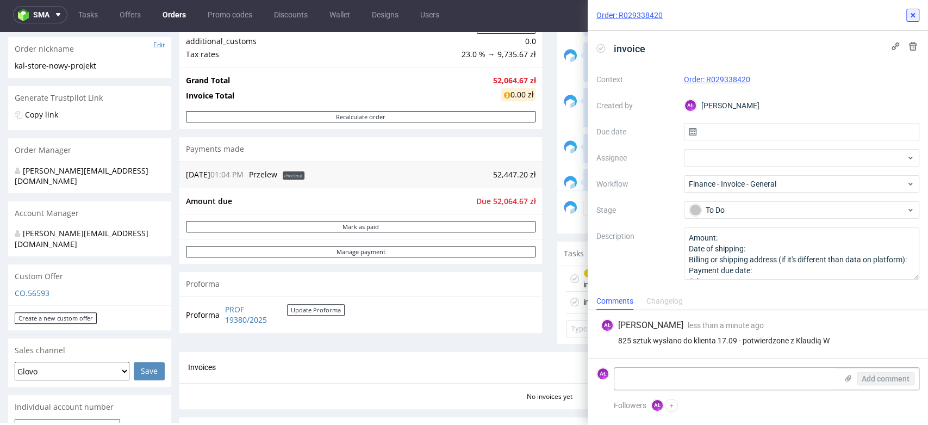
click at [914, 18] on icon at bounding box center [913, 15] width 9 height 9
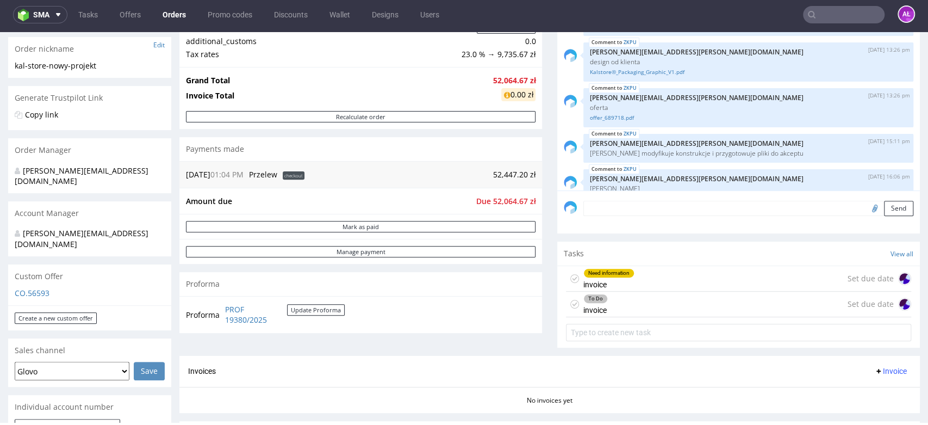
click at [665, 282] on div "Need information invoice Set due date" at bounding box center [738, 279] width 345 height 26
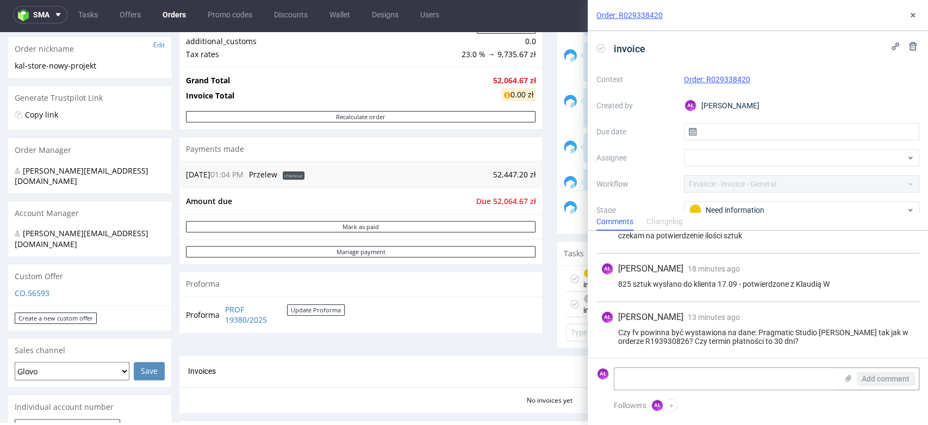
scroll to position [34, 0]
drag, startPoint x: 827, startPoint y: 336, endPoint x: 612, endPoint y: 327, distance: 215.5
click at [612, 328] on div "Czy fv powinna być wystawiona na dane: Pragmatic Studio Stanisław Czarnocki tak…" at bounding box center [758, 336] width 314 height 17
copy div "Czy fv powinna być wystawiona na dane: Pragmatic Studio Stanisław Czarnocki tak…"
click at [909, 44] on icon at bounding box center [913, 46] width 9 height 9
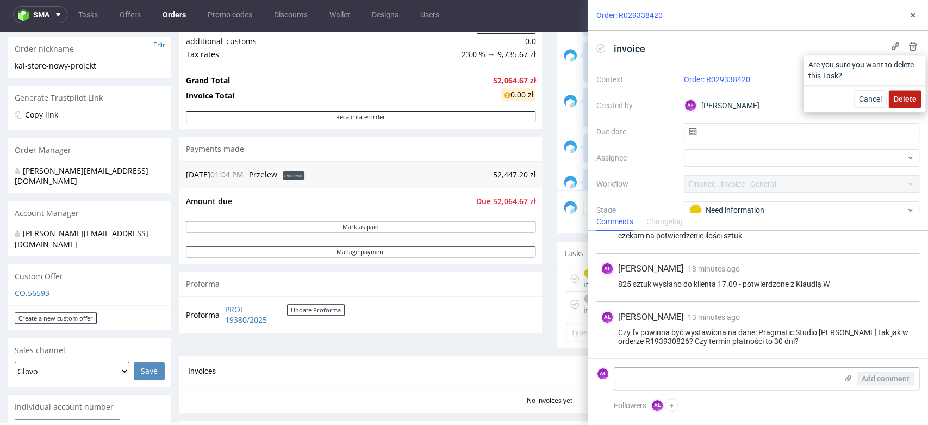
drag, startPoint x: 905, startPoint y: 91, endPoint x: 907, endPoint y: 45, distance: 45.7
click at [905, 91] on button "Delete" at bounding box center [905, 98] width 33 height 17
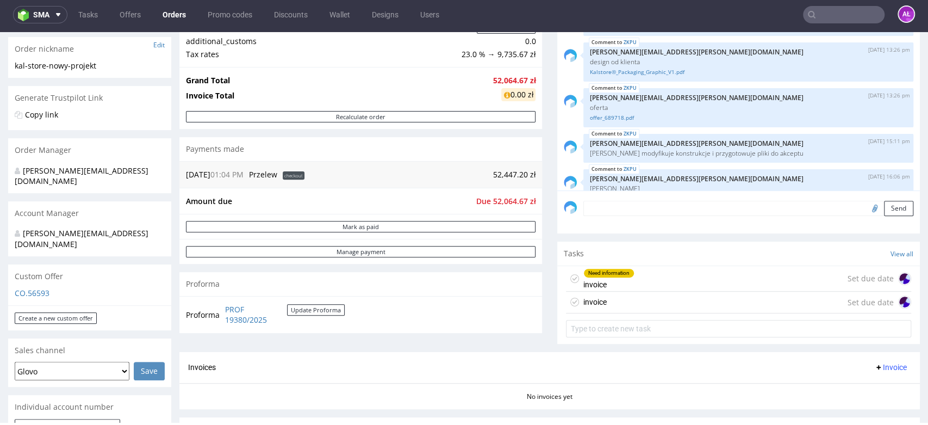
click at [688, 303] on div "invoice Set due date" at bounding box center [738, 303] width 345 height 22
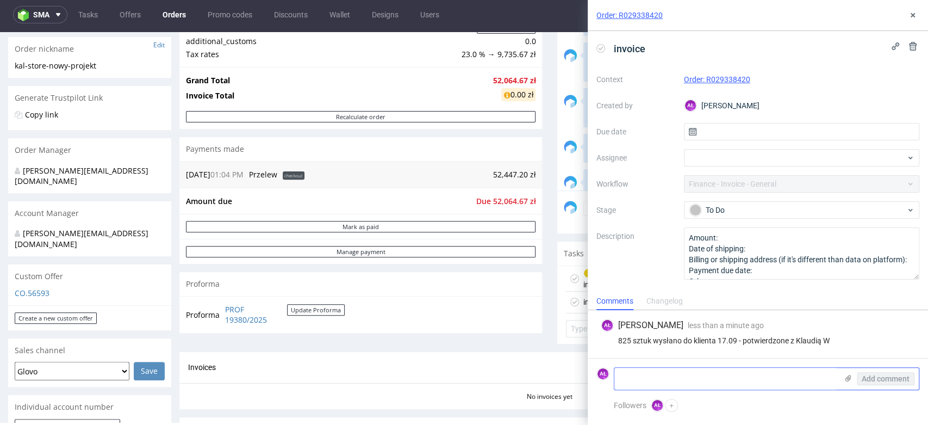
click at [706, 372] on textarea at bounding box center [726, 379] width 223 height 22
paste textarea "Czy fv powinna być wystawiona na dane: Pragmatic Studio Stanisław Czarnocki tak…"
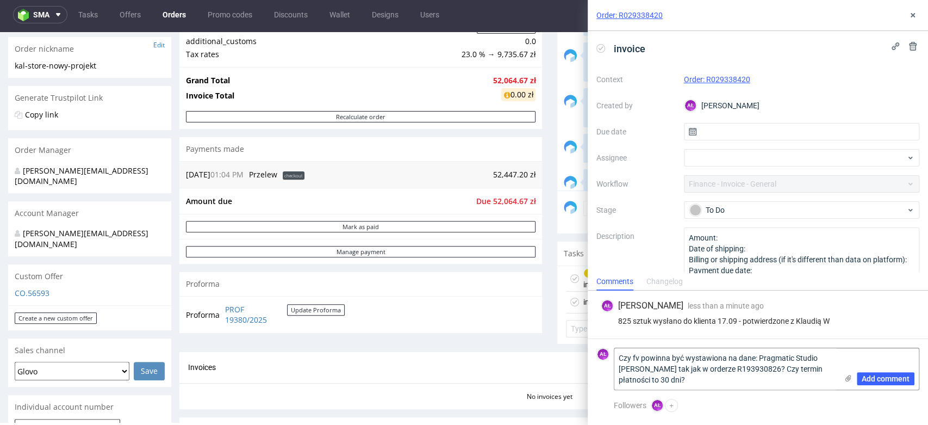
drag, startPoint x: 684, startPoint y: 358, endPoint x: 587, endPoint y: 356, distance: 96.8
click at [587, 359] on div "Order: R029338420 invoice Context Order: R029338420 Created by AŁ Aleksandra Łę…" at bounding box center [752, 212] width 354 height 425
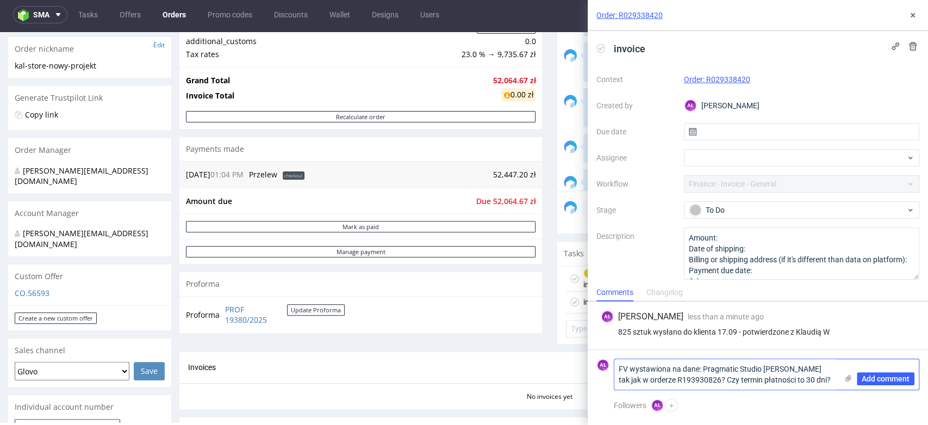
drag, startPoint x: 743, startPoint y: 382, endPoint x: 725, endPoint y: 382, distance: 17.9
click at [725, 382] on textarea "FV wystawiona na dane: Pragmatic Studio Stanisław Czarnocki tak jak w orderze R…" at bounding box center [726, 374] width 223 height 30
click at [825, 382] on textarea "FV wystawiona na dane: Pragmatic Studio Stanisław Czarnocki tak jak w orderze R…" at bounding box center [726, 374] width 223 height 30
click at [792, 382] on textarea "FV wystawiona na dane: Pragmatic Studio Stanisław Czarnocki tak jak w orderze R…" at bounding box center [726, 374] width 223 height 30
click at [810, 382] on textarea "FV wystawiona na dane: Pragmatic Studio Stanisław Czarnocki tak jak w orderze R…" at bounding box center [726, 374] width 223 height 30
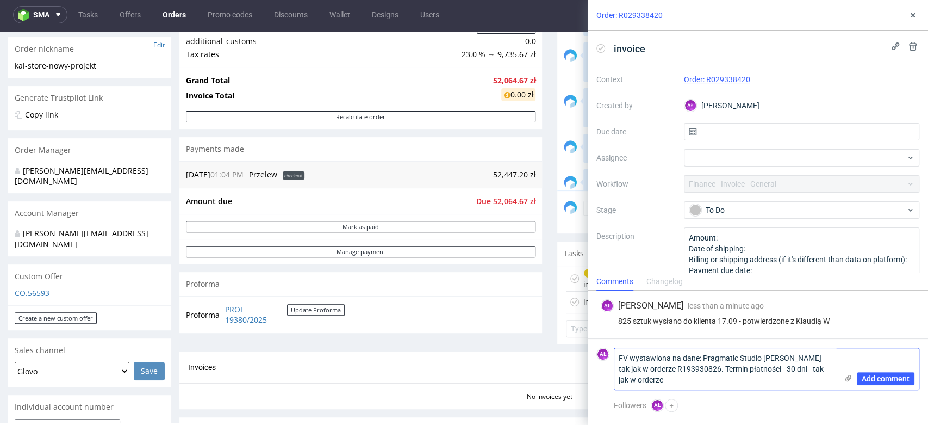
drag, startPoint x: 679, startPoint y: 370, endPoint x: 711, endPoint y: 377, distance: 33.0
click at [718, 371] on textarea "FV wystawiona na dane: Pragmatic Studio Stanisław Czarnocki tak jak w orderze R…" at bounding box center [726, 368] width 223 height 41
click at [706, 383] on textarea "FV wystawiona na dane: Pragmatic Studio Stanisław Czarnocki tak jak w orderze R…" at bounding box center [726, 368] width 223 height 41
paste textarea "R19393082"
type textarea "FV wystawiona na dane: Pragmatic Studio [PERSON_NAME] tak jak w orderze R193930…"
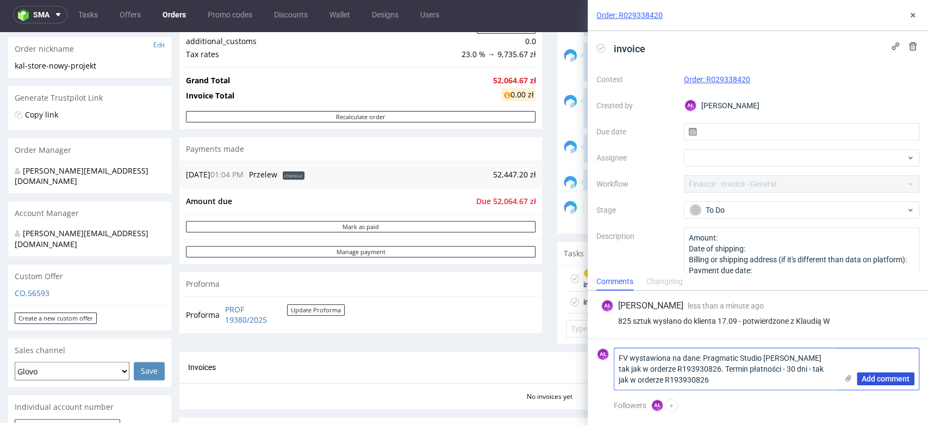
click at [891, 382] on span "Add comment" at bounding box center [886, 379] width 48 height 8
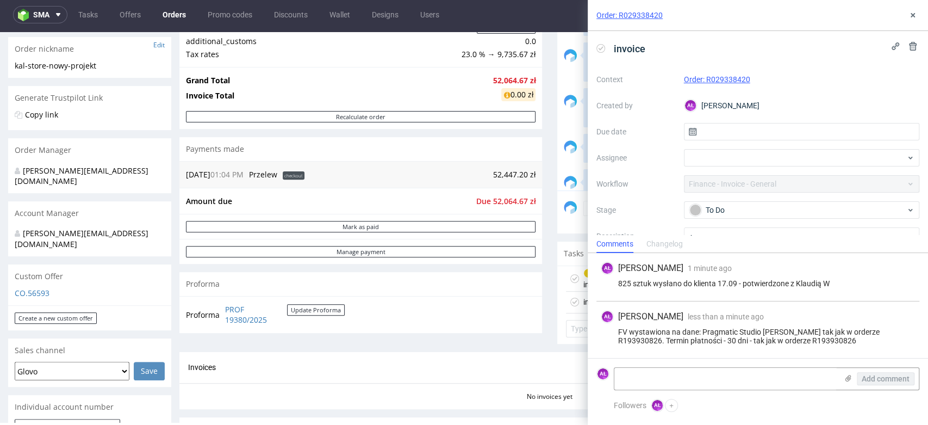
click at [599, 48] on use at bounding box center [601, 48] width 5 height 4
click at [909, 13] on icon at bounding box center [913, 15] width 9 height 9
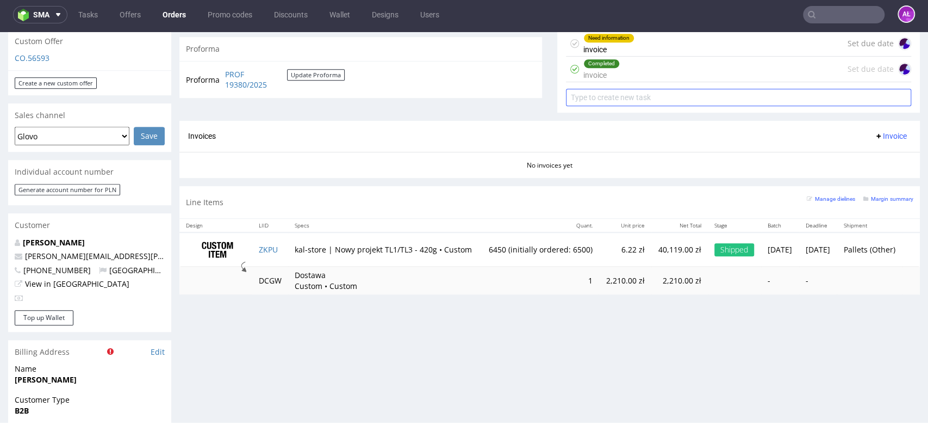
scroll to position [323, 0]
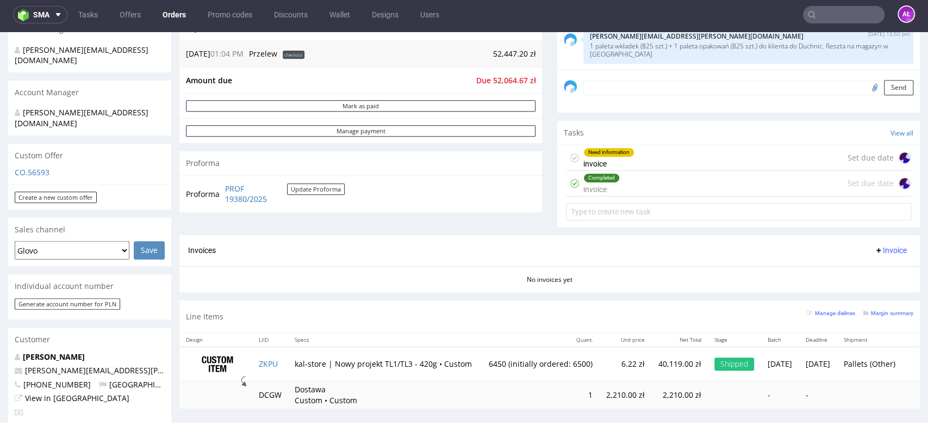
click at [875, 249] on span "Invoice" at bounding box center [891, 250] width 33 height 9
click at [872, 289] on span "Upload" at bounding box center [872, 292] width 53 height 11
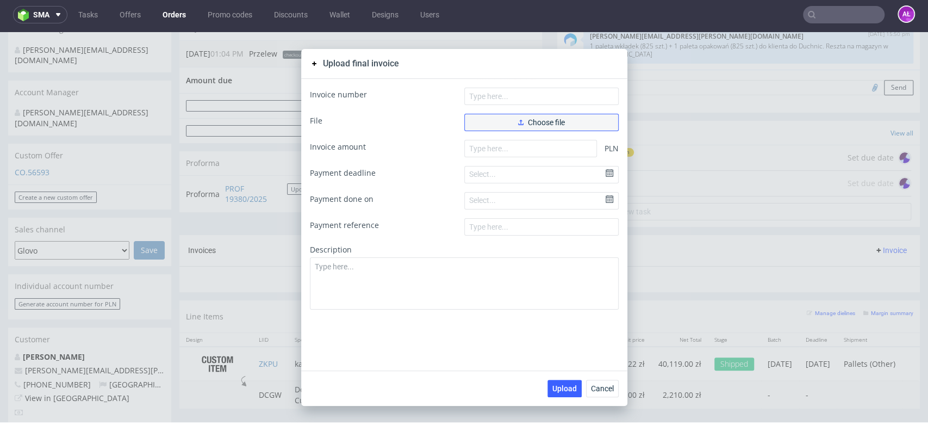
click at [570, 126] on button "Choose file" at bounding box center [541, 122] width 154 height 17
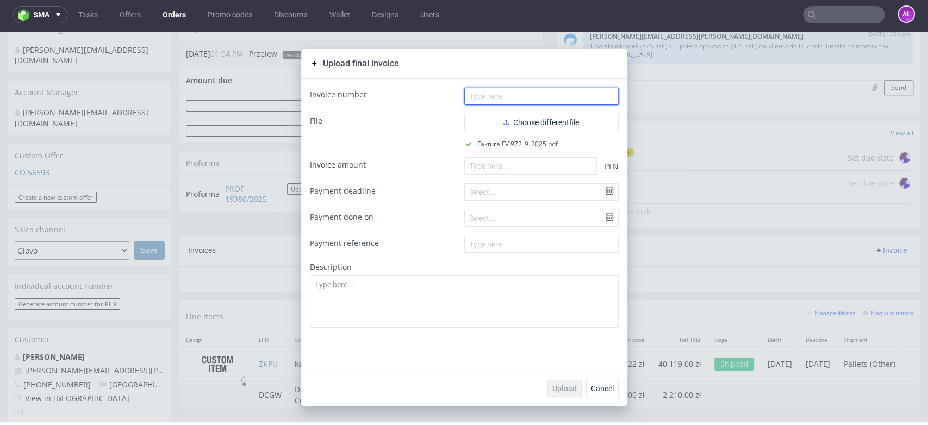
click at [516, 96] on input "text" at bounding box center [541, 96] width 154 height 17
paste input "FV 972/9/2025"
type input "FV 972/9/2025"
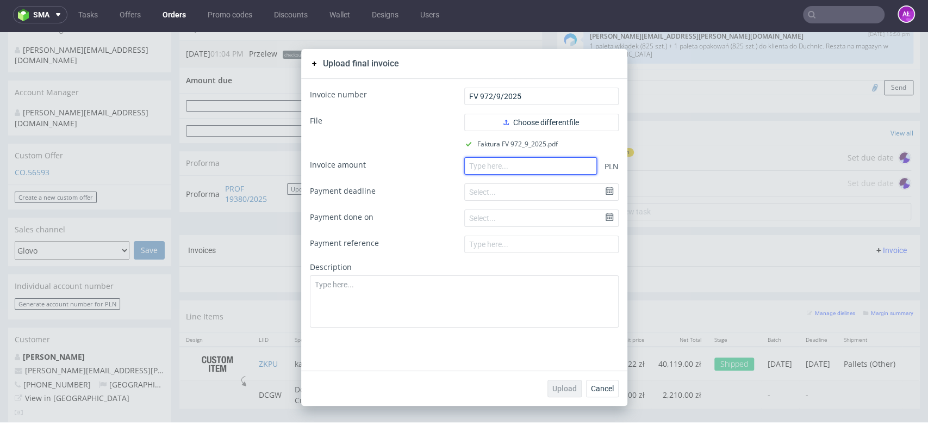
click at [518, 166] on input "number" at bounding box center [530, 165] width 133 height 17
paste input "6311.75"
type input "6311.75"
click at [570, 396] on button "Upload" at bounding box center [565, 388] width 34 height 17
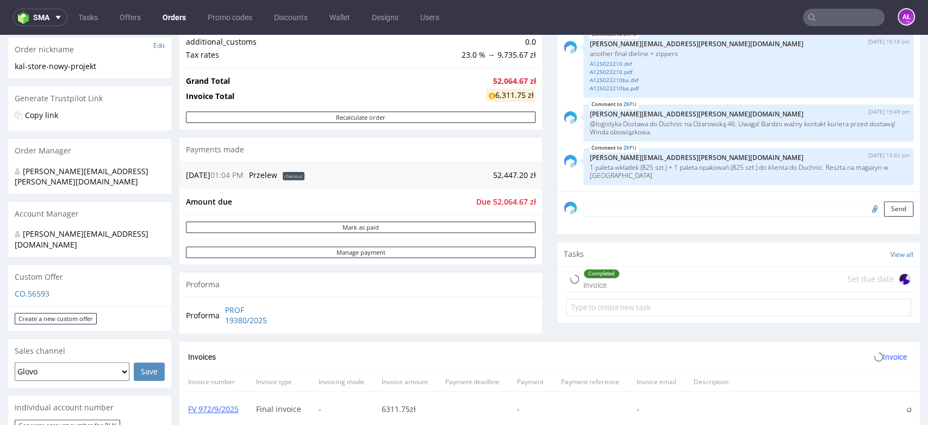
scroll to position [241, 0]
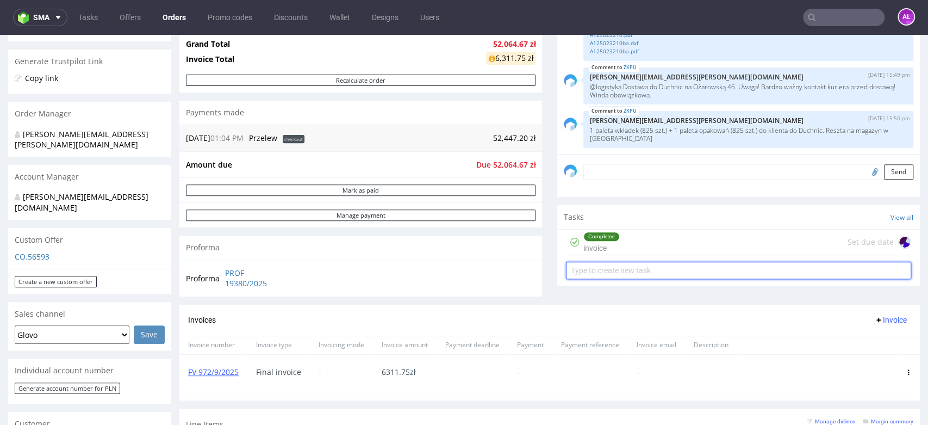
click at [595, 270] on input "text" at bounding box center [738, 270] width 345 height 17
type input "partial"
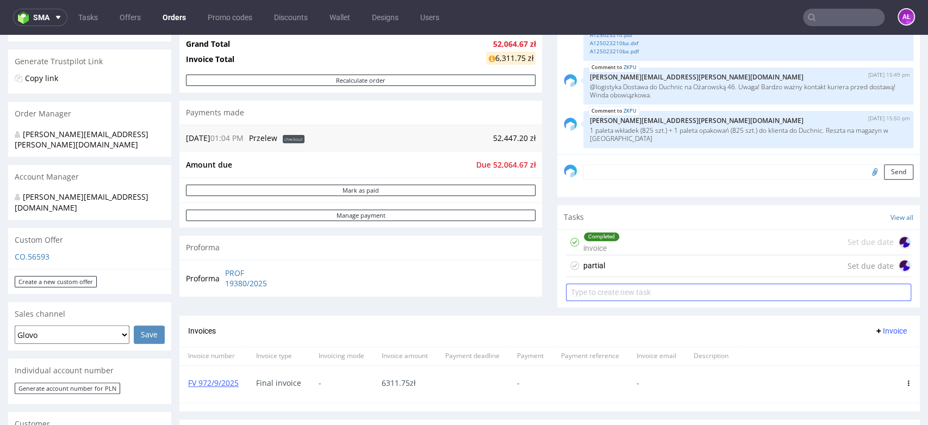
click at [595, 270] on div "partial" at bounding box center [595, 265] width 22 height 13
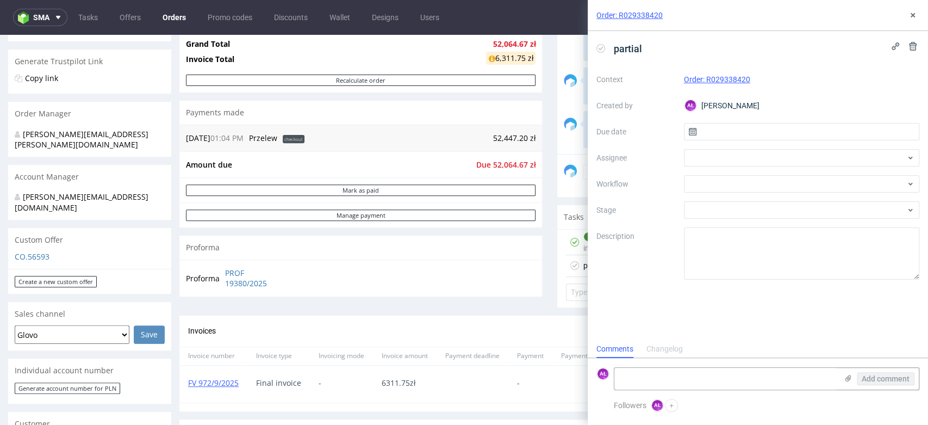
scroll to position [9, 0]
drag, startPoint x: 247, startPoint y: 381, endPoint x: 183, endPoint y: 386, distance: 63.9
click at [183, 386] on div "FV 972/9/2025" at bounding box center [213, 383] width 68 height 37
copy link "FV 972/9/2025"
click at [666, 385] on textarea at bounding box center [726, 379] width 223 height 22
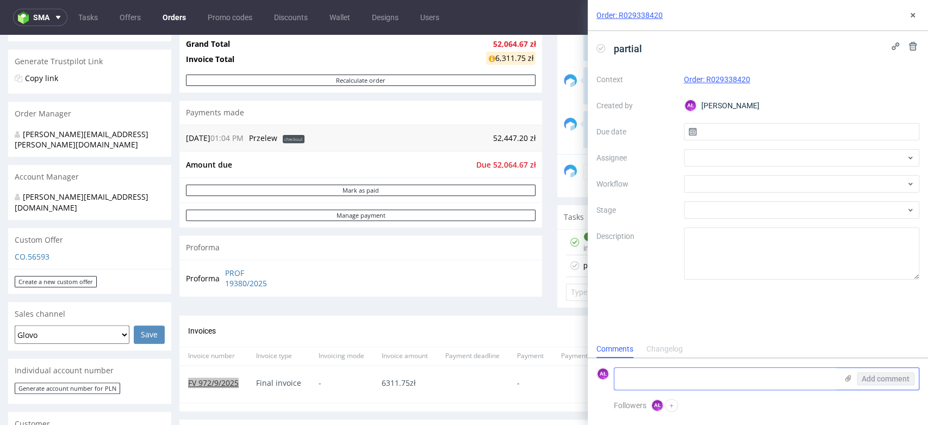
paste textarea "FV 972/9/2025"
type textarea "FV 972/9/2025 + 825 sztuk"
click at [896, 382] on span "Add comment" at bounding box center [886, 379] width 48 height 8
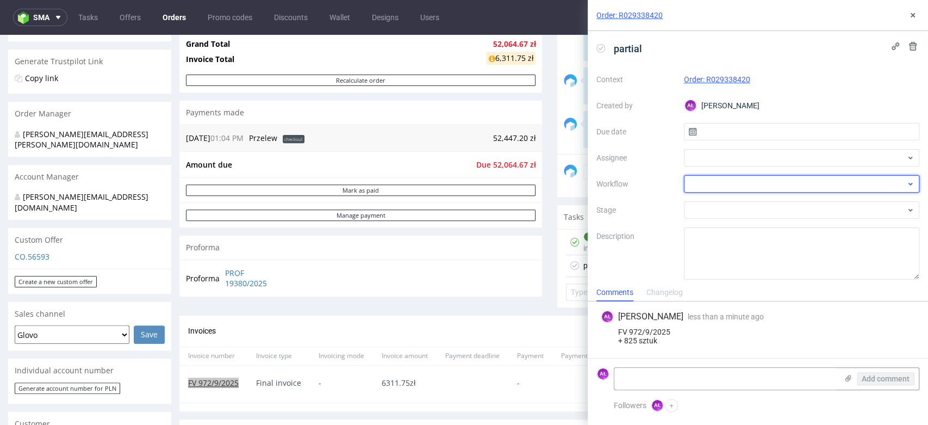
click at [771, 184] on div at bounding box center [802, 183] width 236 height 17
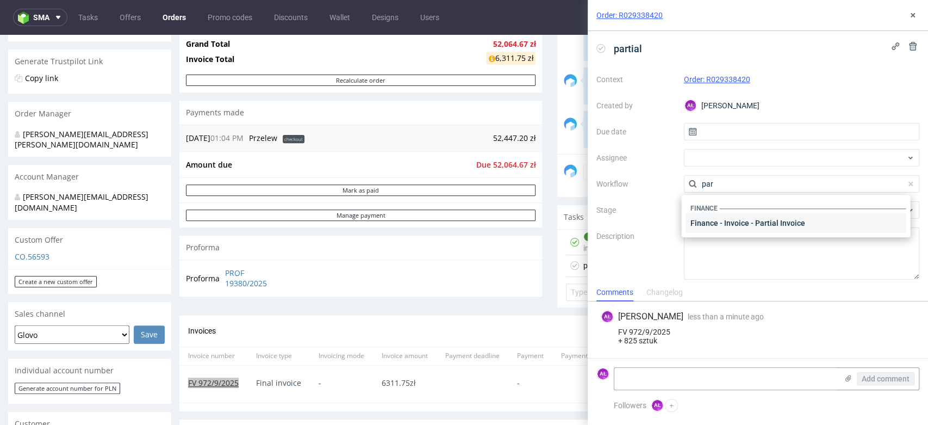
type input "par"
click at [780, 221] on div "Finance - Invoice - Partial Invoice" at bounding box center [796, 223] width 220 height 20
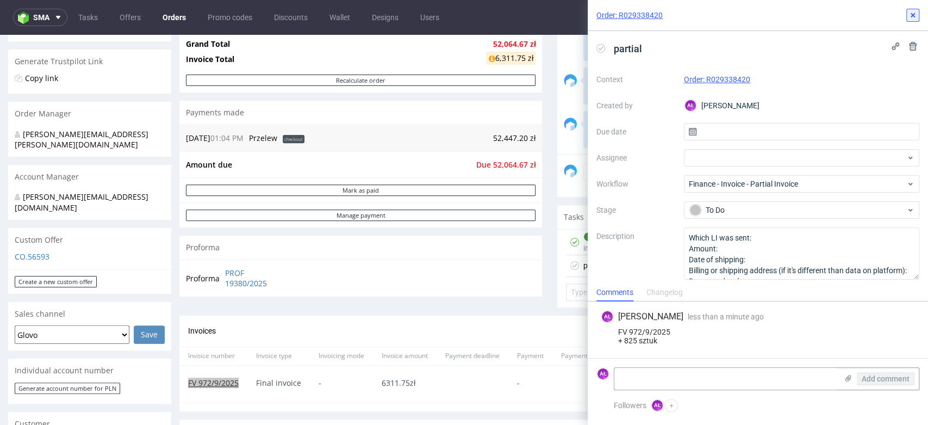
click at [911, 15] on icon at bounding box center [913, 15] width 9 height 9
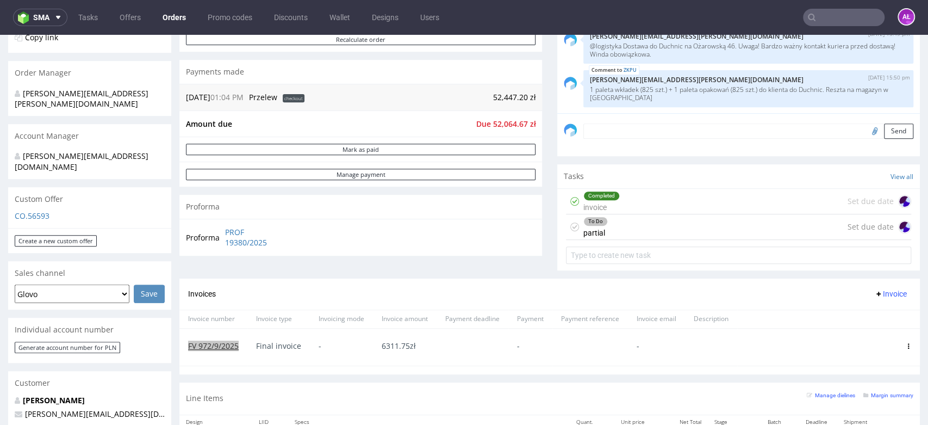
scroll to position [302, 0]
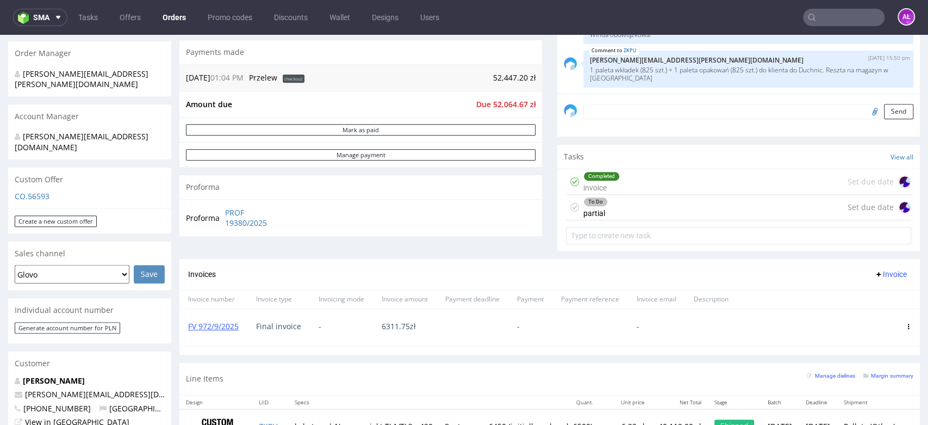
click at [634, 184] on div "Completed invoice Set due date" at bounding box center [738, 182] width 345 height 26
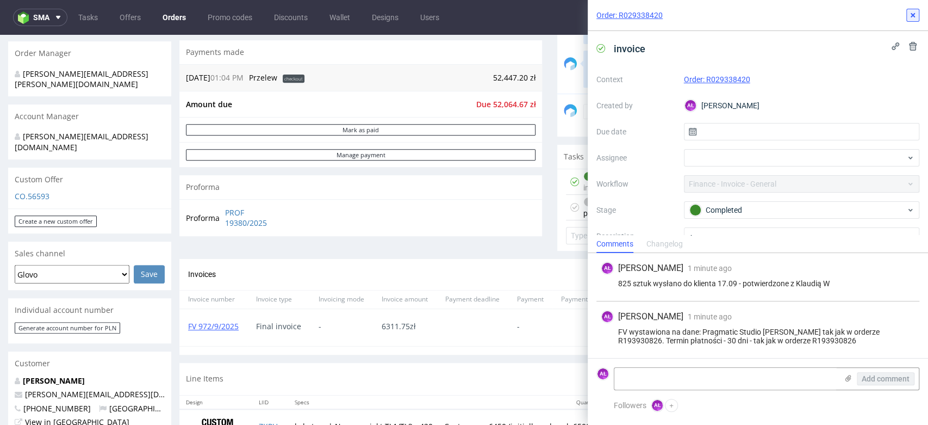
click at [913, 16] on use at bounding box center [913, 15] width 4 height 4
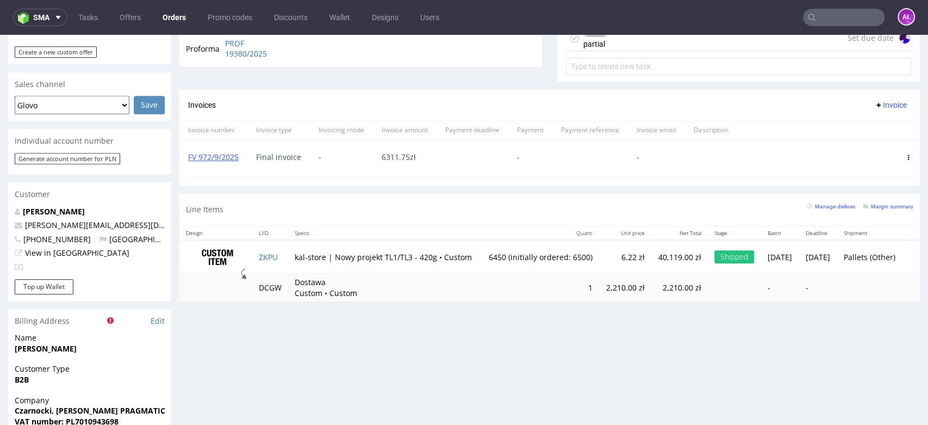
scroll to position [362, 0]
